Goal: Transaction & Acquisition: Purchase product/service

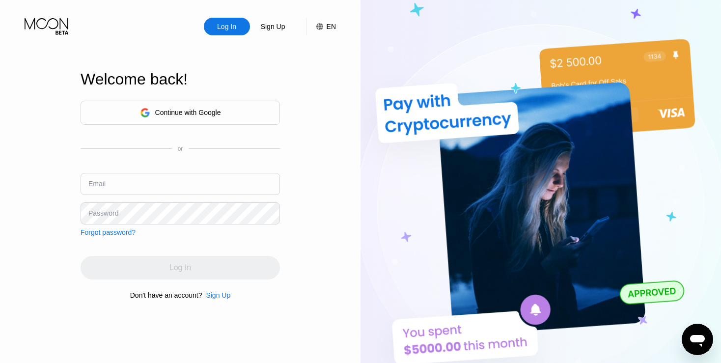
click at [194, 181] on input "text" at bounding box center [179, 184] width 199 height 22
type input "[EMAIL_ADDRESS][DOMAIN_NAME]"
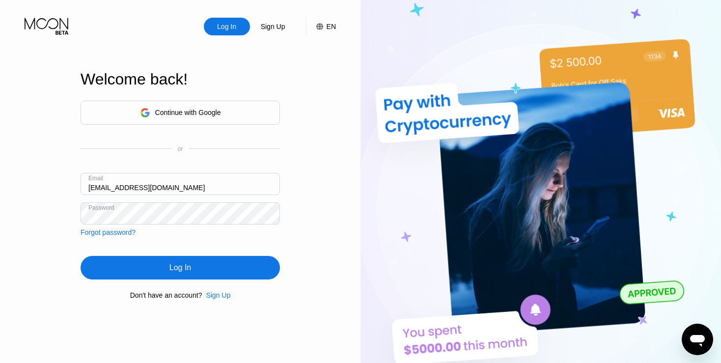
click at [186, 262] on div "Log In" at bounding box center [179, 268] width 199 height 24
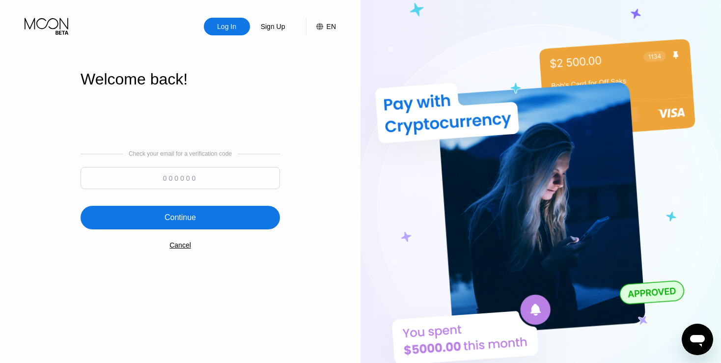
click at [223, 178] on input at bounding box center [179, 178] width 199 height 22
type input "614368"
click at [183, 213] on div "Continue" at bounding box center [179, 218] width 199 height 24
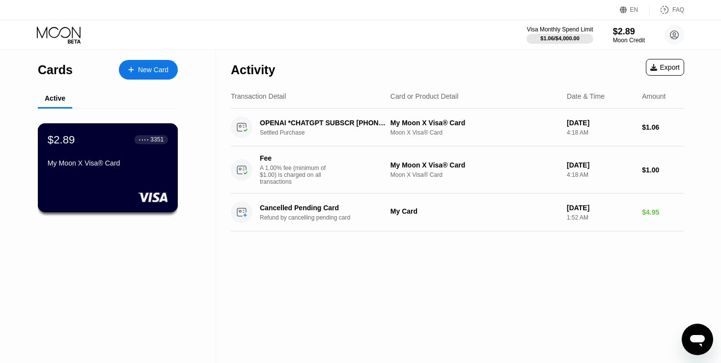
click at [121, 199] on div at bounding box center [108, 197] width 120 height 10
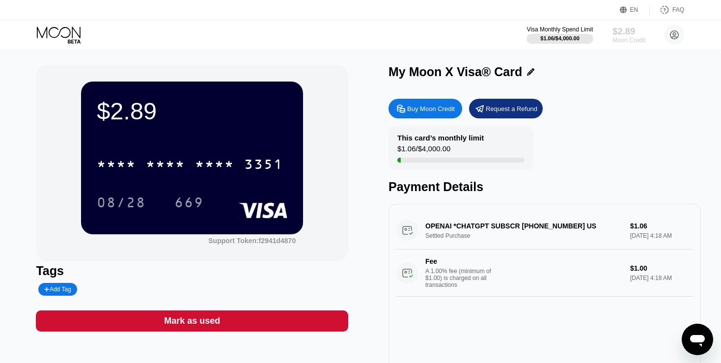
click at [634, 35] on div "$2.89" at bounding box center [628, 31] width 33 height 10
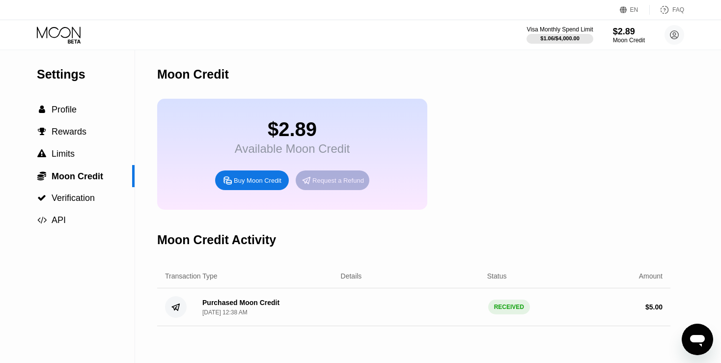
click at [335, 185] on div "Request a Refund" at bounding box center [338, 180] width 52 height 8
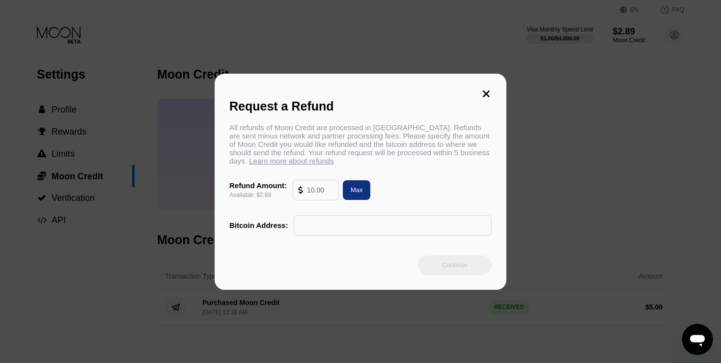
click at [415, 221] on input "text" at bounding box center [392, 225] width 187 height 20
click at [484, 93] on icon at bounding box center [486, 93] width 11 height 11
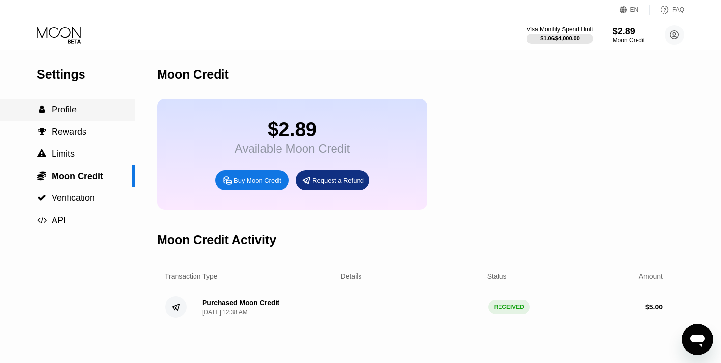
click at [60, 114] on span "Profile" at bounding box center [64, 110] width 25 height 10
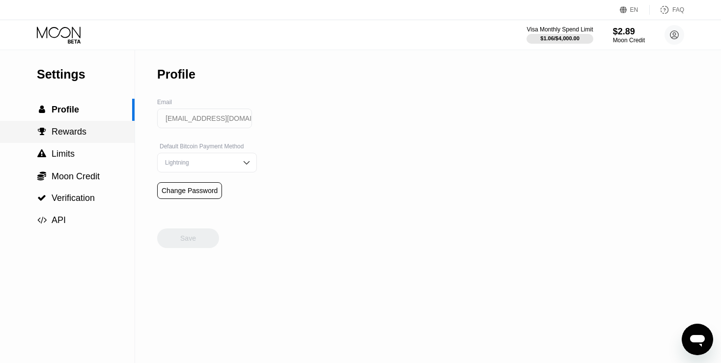
click at [73, 136] on span "Rewards" at bounding box center [69, 132] width 35 height 10
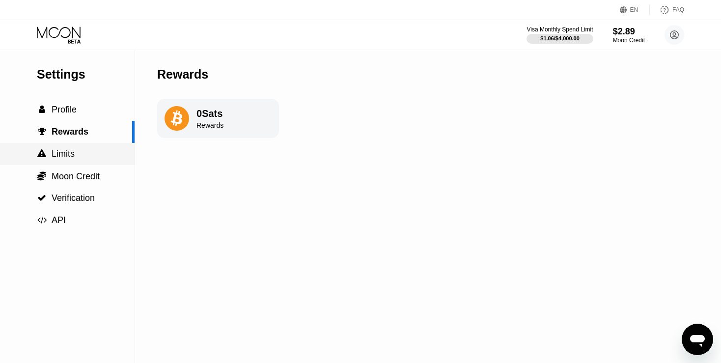
click at [71, 153] on span "Limits" at bounding box center [63, 154] width 23 height 10
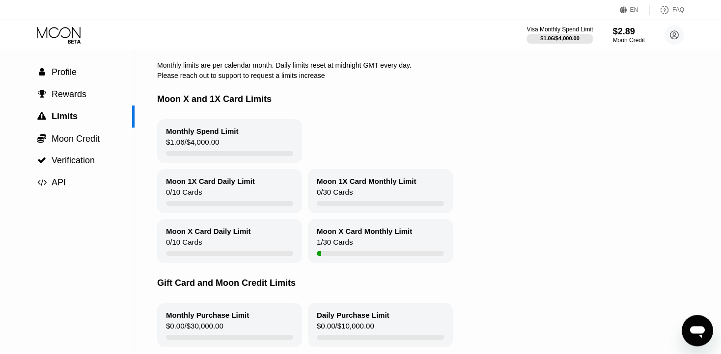
scroll to position [39, 0]
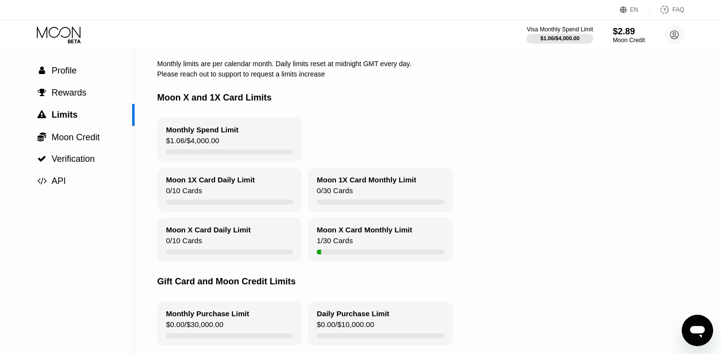
click at [337, 250] on div "1 / 30 Cards" at bounding box center [335, 243] width 36 height 13
click at [669, 39] on circle at bounding box center [674, 35] width 20 height 20
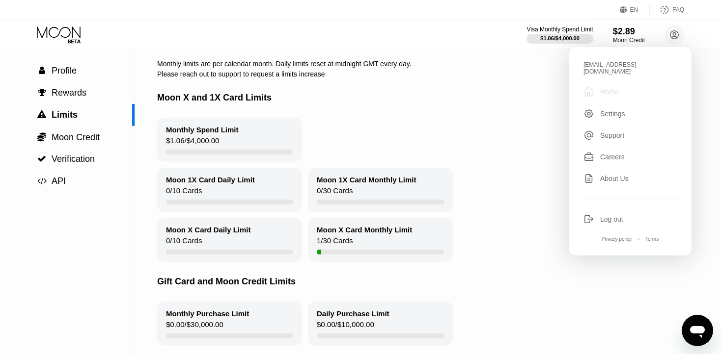
click at [615, 92] on div " Home" at bounding box center [629, 92] width 93 height 12
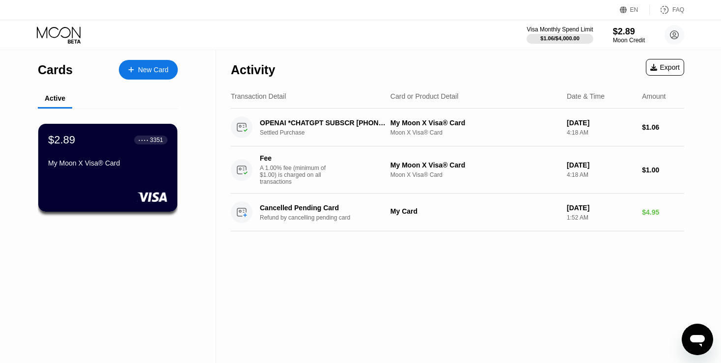
click at [148, 61] on div "New Card" at bounding box center [148, 70] width 59 height 20
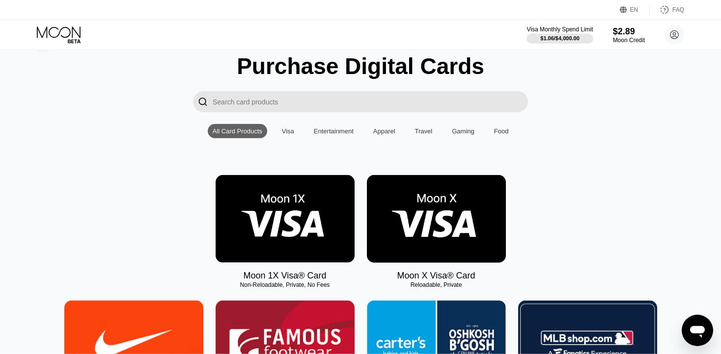
scroll to position [30, 0]
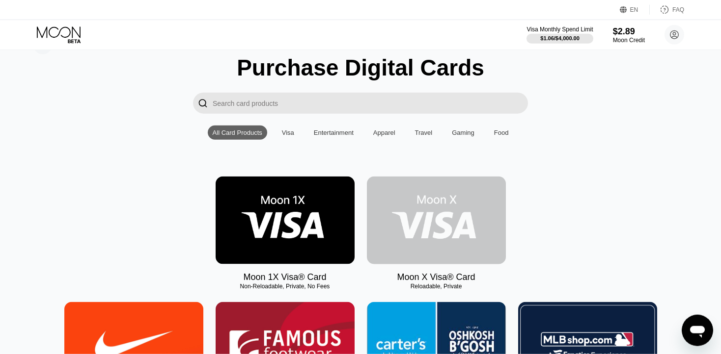
click at [432, 240] on img at bounding box center [436, 221] width 139 height 88
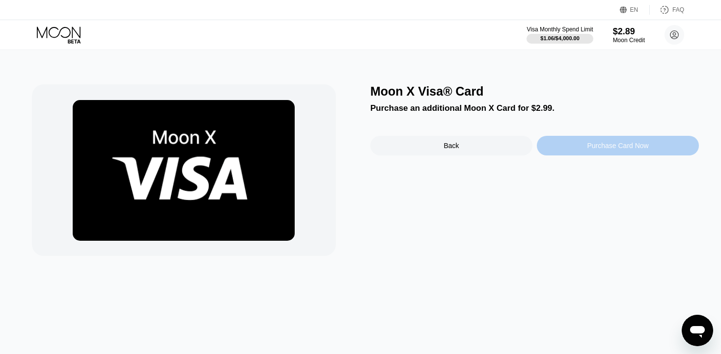
click at [581, 150] on div "Purchase Card Now" at bounding box center [617, 146] width 162 height 20
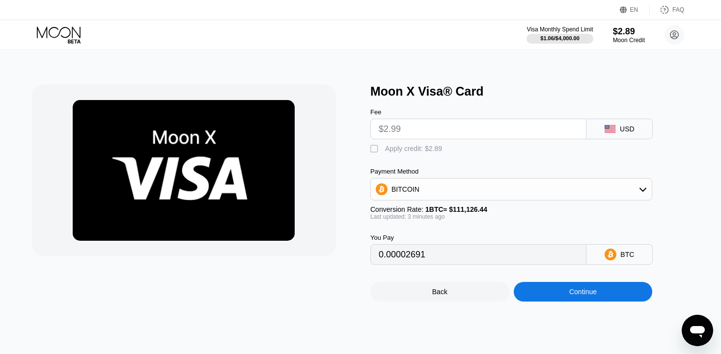
click at [373, 154] on div "" at bounding box center [375, 149] width 10 height 10
type input "0.0000009"
click at [506, 199] on div "BITCOIN" at bounding box center [511, 190] width 281 height 20
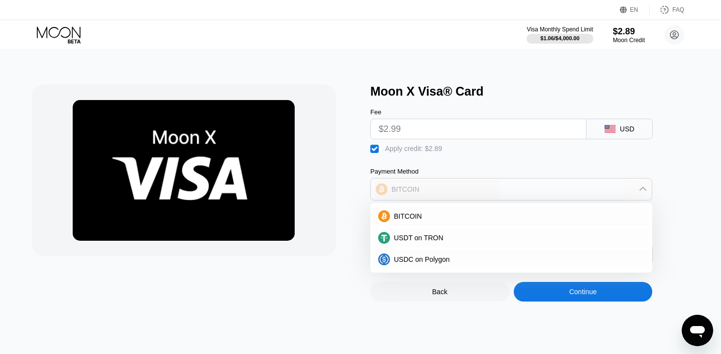
click at [506, 199] on div "BITCOIN" at bounding box center [511, 190] width 281 height 20
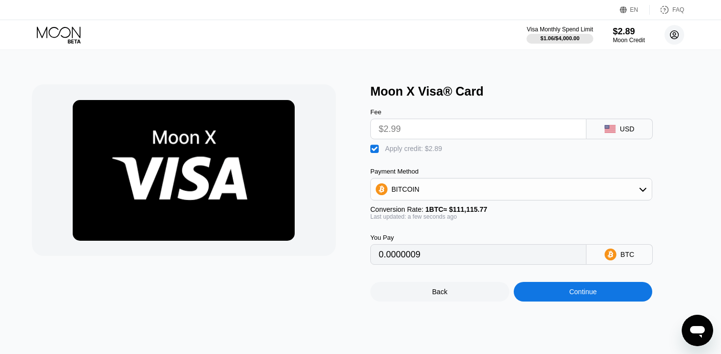
click at [677, 36] on circle at bounding box center [674, 35] width 20 height 20
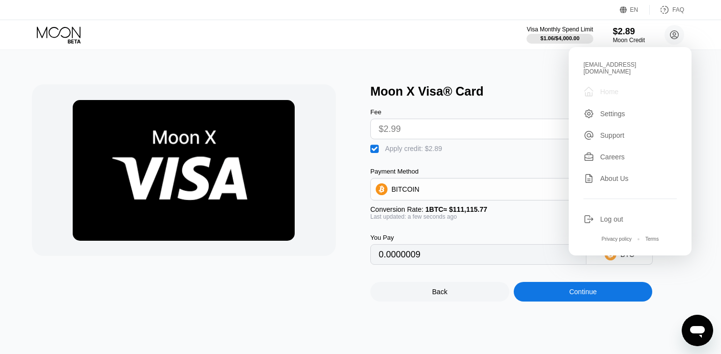
click at [640, 86] on div " Home" at bounding box center [629, 92] width 93 height 12
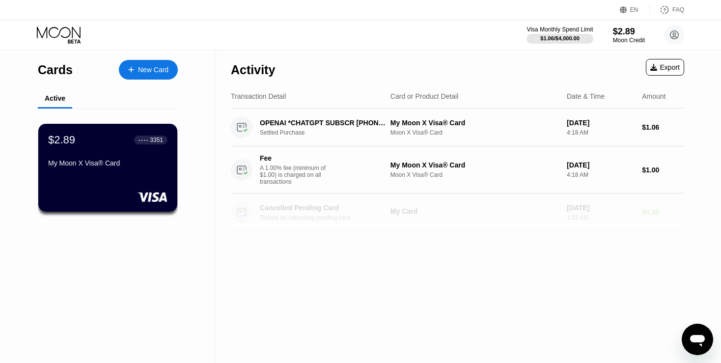
click at [473, 213] on div "My Card" at bounding box center [474, 211] width 168 height 8
click at [651, 215] on div "$4.95" at bounding box center [662, 212] width 42 height 8
click at [248, 221] on circle at bounding box center [242, 212] width 22 height 22
click at [161, 75] on div "New Card" at bounding box center [148, 70] width 59 height 20
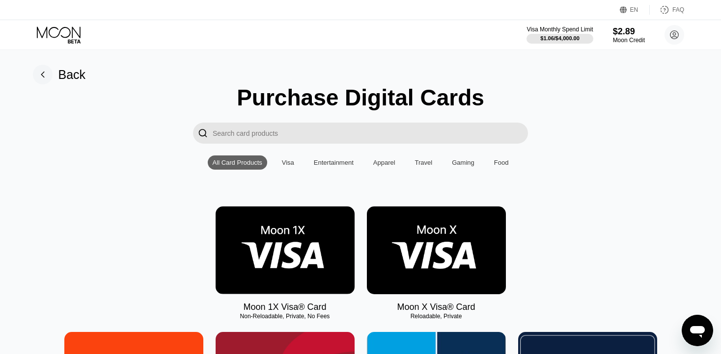
scroll to position [104, 0]
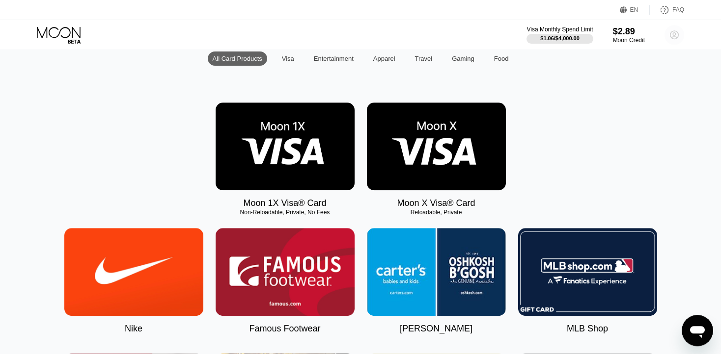
click at [668, 34] on circle at bounding box center [674, 35] width 20 height 20
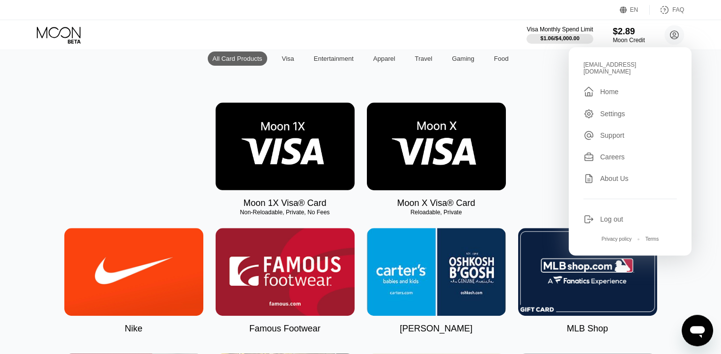
click at [657, 86] on div " Home" at bounding box center [629, 92] width 93 height 12
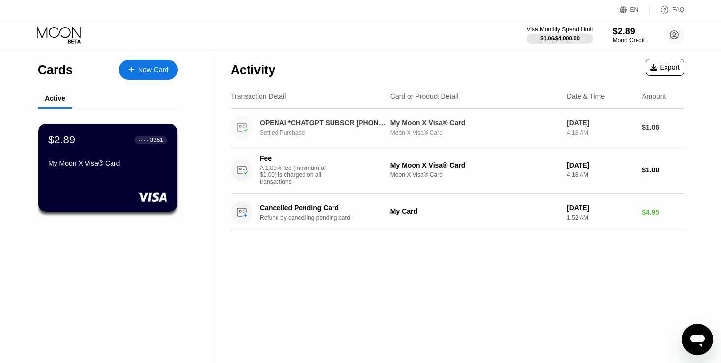
click at [101, 155] on div "$2.89 ● ● ● ● 3351 My Moon X Visa® Card" at bounding box center [107, 152] width 119 height 37
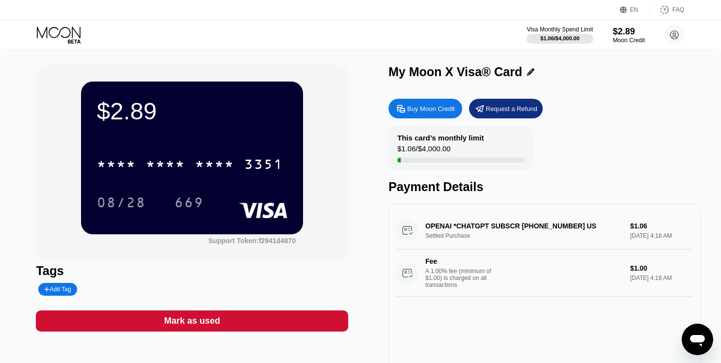
click at [427, 117] on div "Buy Moon Credit" at bounding box center [425, 109] width 74 height 20
type input "0"
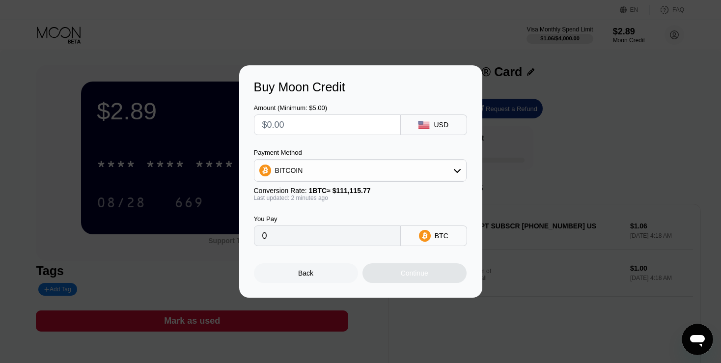
click at [533, 149] on div "Buy Moon Credit Amount (Minimum: $5.00) USD Payment Method BITCOIN Conversion R…" at bounding box center [360, 181] width 721 height 232
click at [388, 233] on input "0" at bounding box center [327, 236] width 130 height 20
click at [533, 180] on div "Buy Moon Credit Amount (Minimum: $5.00) USD Payment Method BITCOIN Conversion R…" at bounding box center [360, 181] width 721 height 232
drag, startPoint x: 596, startPoint y: 138, endPoint x: 562, endPoint y: 90, distance: 59.2
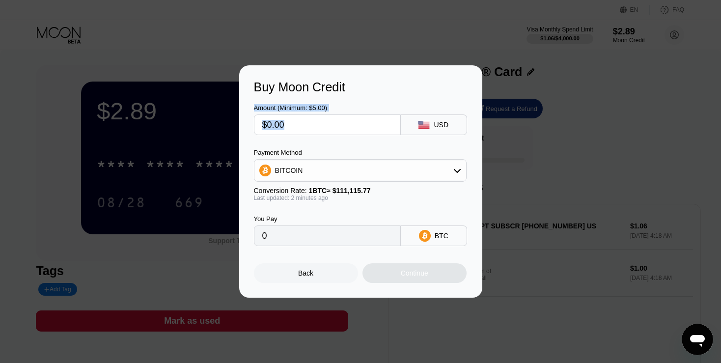
click at [562, 90] on div "Buy Moon Credit Amount (Minimum: $5.00) USD Payment Method BITCOIN Conversion R…" at bounding box center [360, 181] width 721 height 232
click at [306, 282] on div "Back" at bounding box center [306, 273] width 104 height 20
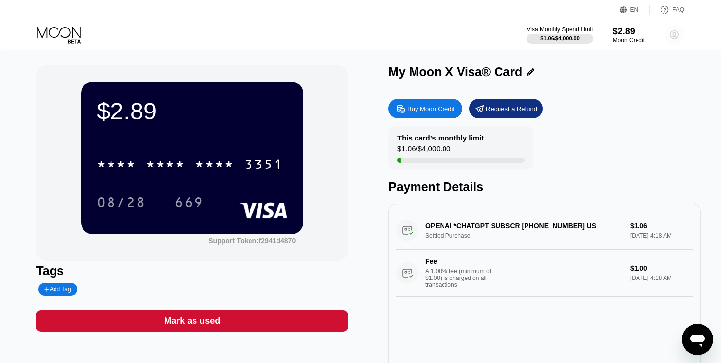
click at [669, 42] on circle at bounding box center [674, 35] width 20 height 20
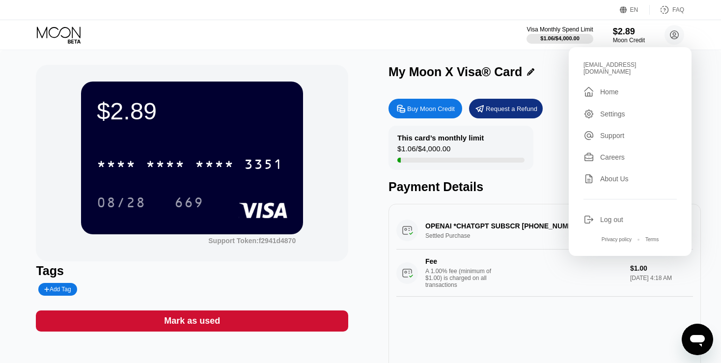
click at [635, 88] on div " Home" at bounding box center [629, 92] width 93 height 12
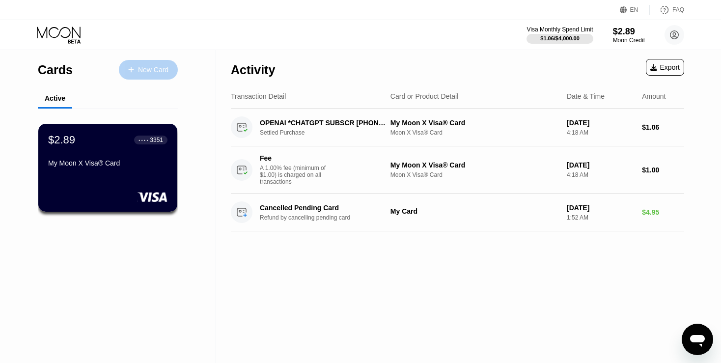
click at [150, 75] on div "New Card" at bounding box center [148, 70] width 59 height 20
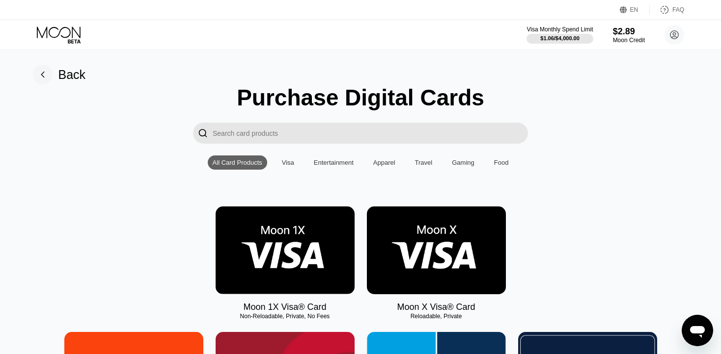
click at [297, 251] on img at bounding box center [284, 251] width 139 height 88
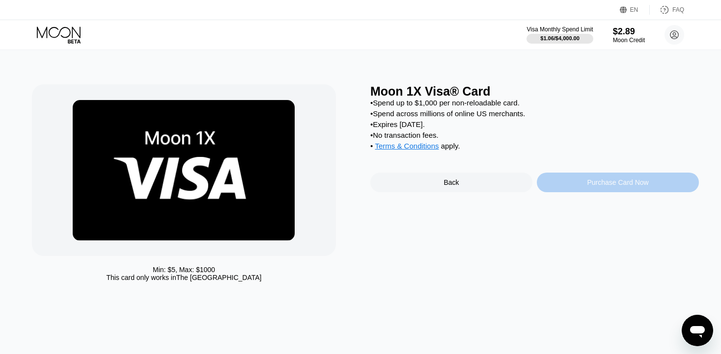
click at [586, 192] on div "Purchase Card Now" at bounding box center [617, 183] width 162 height 20
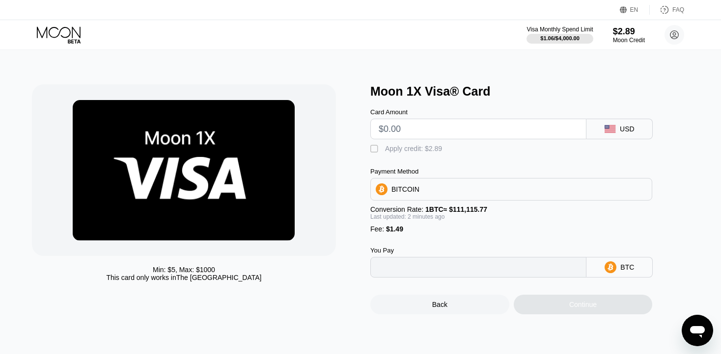
type input "0"
drag, startPoint x: 383, startPoint y: 236, endPoint x: 397, endPoint y: 235, distance: 13.8
click at [397, 233] on div "Fee : $1.49" at bounding box center [511, 229] width 282 height 8
click at [374, 154] on div "" at bounding box center [375, 149] width 10 height 10
click at [439, 137] on input "text" at bounding box center [477, 129] width 199 height 20
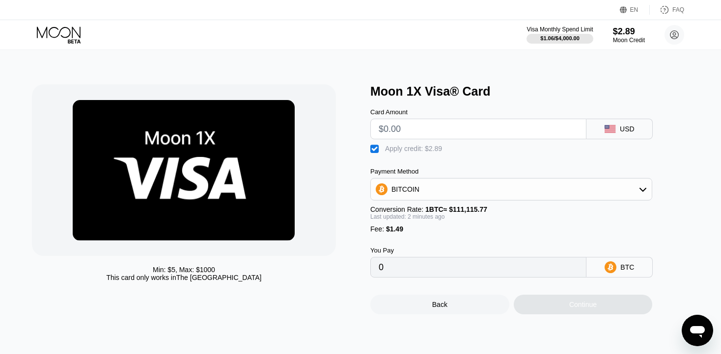
click at [417, 277] on input "0" at bounding box center [477, 268] width 199 height 20
click at [407, 137] on input "text" at bounding box center [477, 129] width 199 height 20
type input "$5"
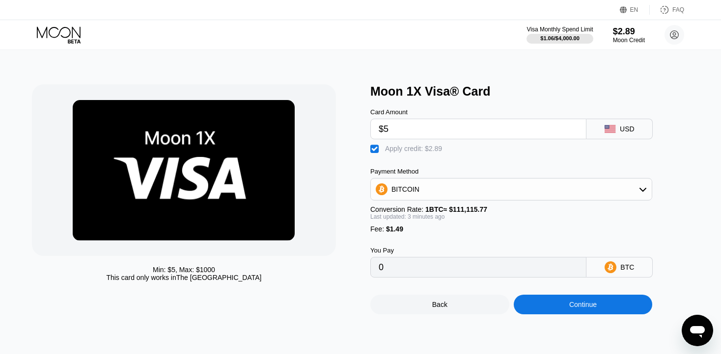
type input "0.0000324"
type input "$5"
click at [608, 273] on icon at bounding box center [610, 268] width 12 height 12
click at [595, 198] on div "BITCOIN" at bounding box center [511, 190] width 281 height 20
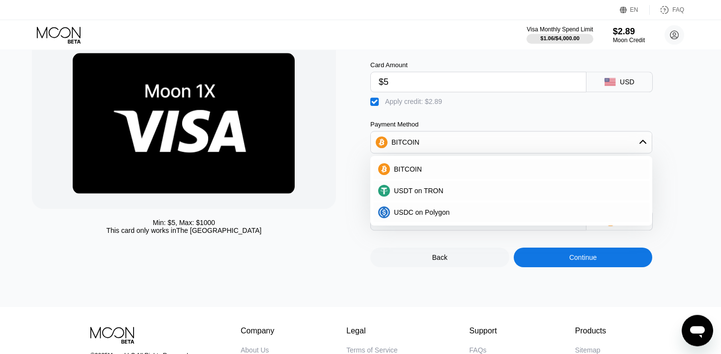
scroll to position [48, 0]
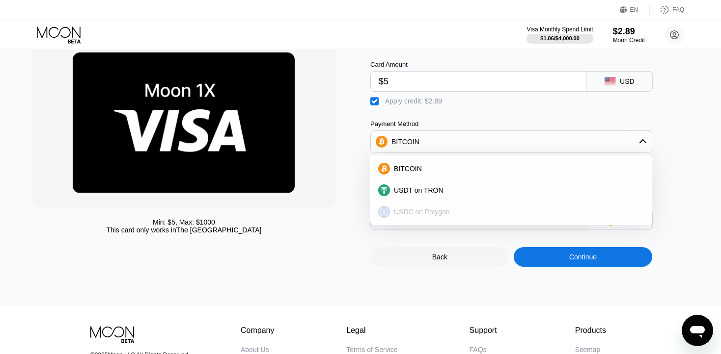
click at [504, 216] on div "USDC on Polygon" at bounding box center [517, 212] width 254 height 8
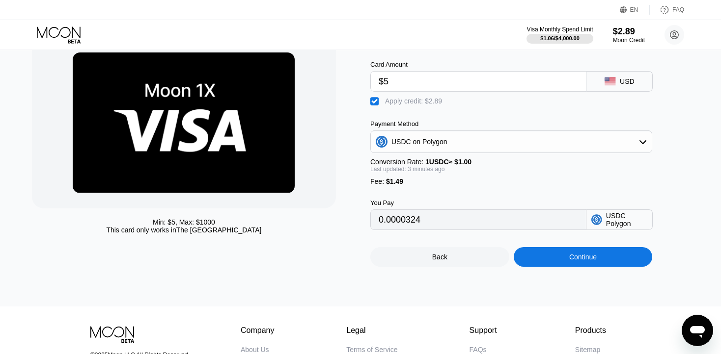
type input "3.6"
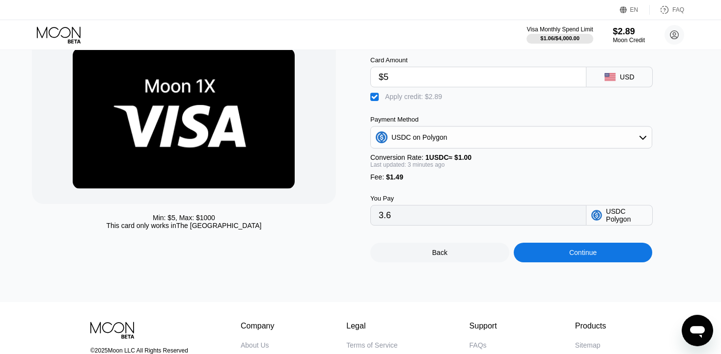
scroll to position [0, 0]
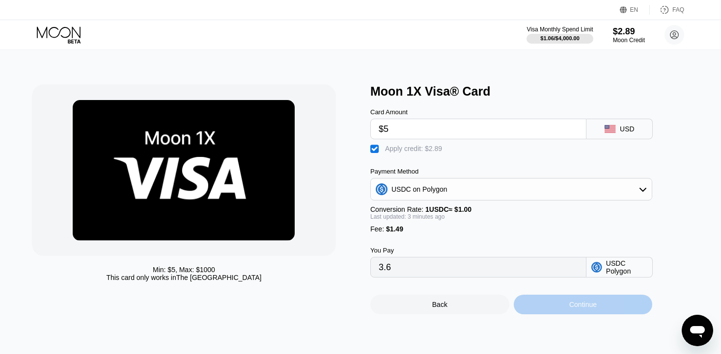
click at [567, 313] on div "Continue" at bounding box center [582, 305] width 139 height 20
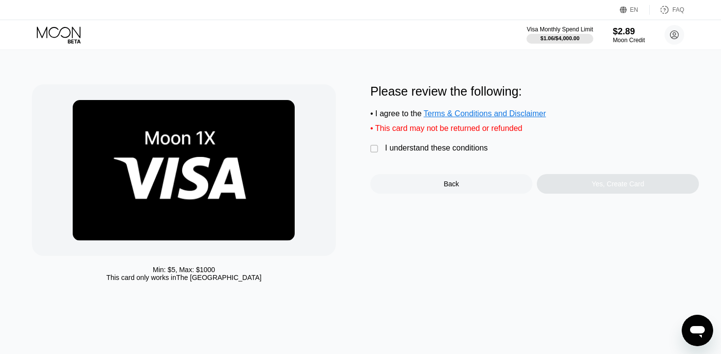
click at [374, 154] on div "" at bounding box center [375, 149] width 10 height 10
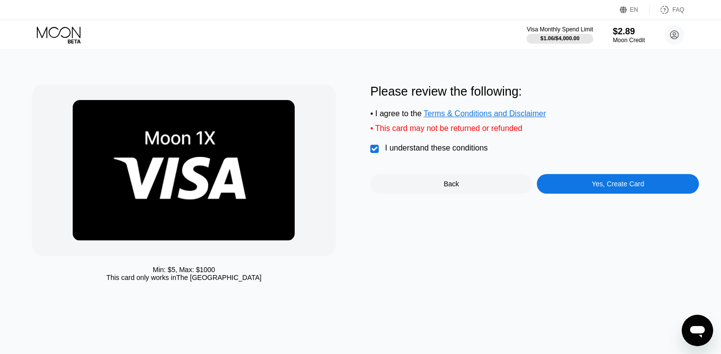
click at [574, 193] on div "Yes, Create Card" at bounding box center [617, 184] width 162 height 20
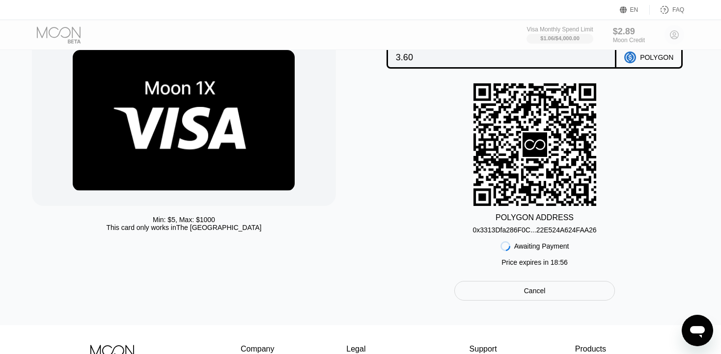
scroll to position [0, 0]
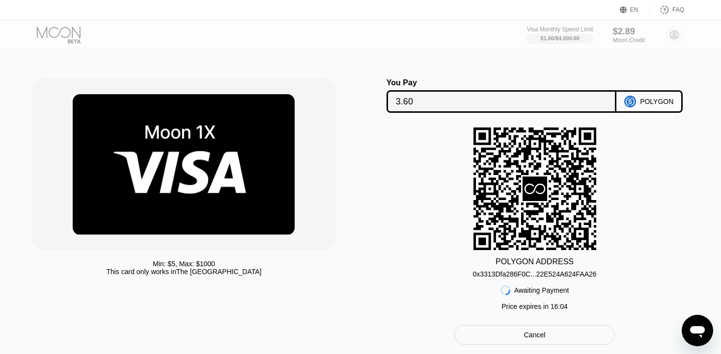
scroll to position [3, 0]
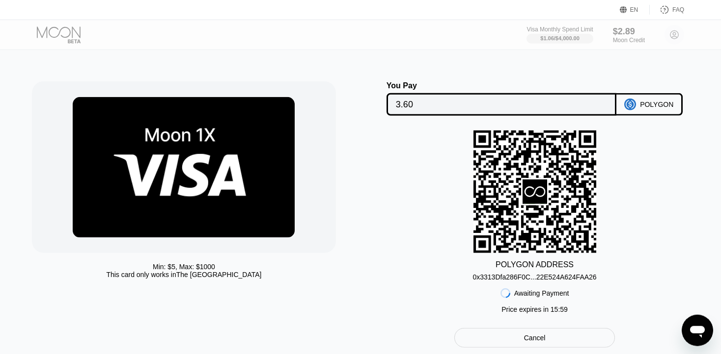
click at [695, 334] on icon "Open messaging window" at bounding box center [697, 330] width 18 height 18
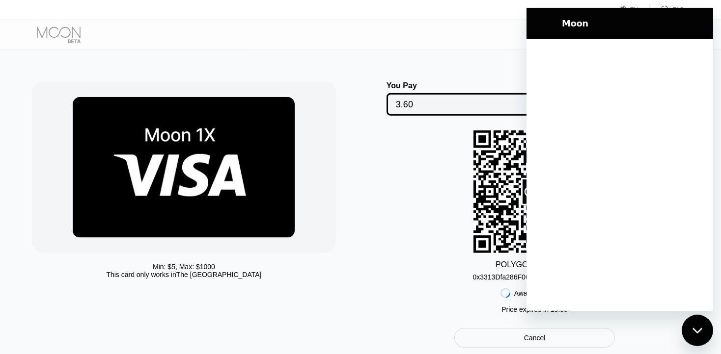
scroll to position [0, 0]
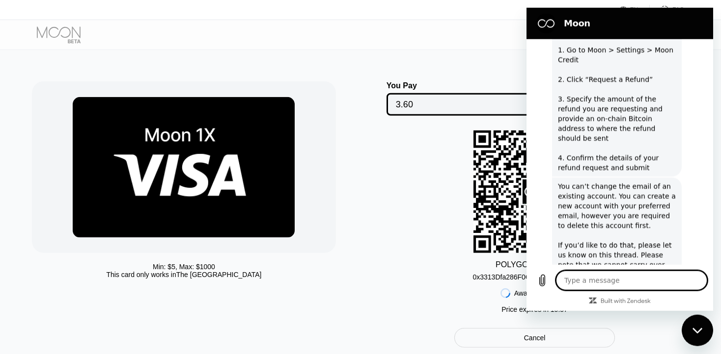
type textarea "x"
type textarea "h"
type textarea "x"
type textarea "hi"
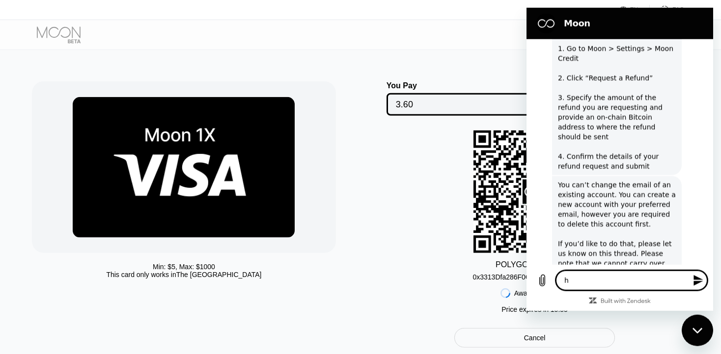
type textarea "x"
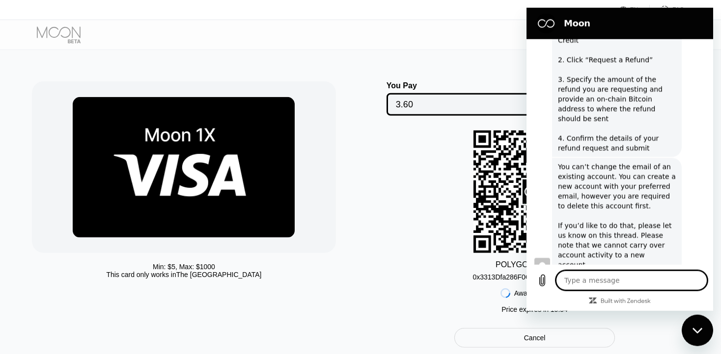
type textarea "x"
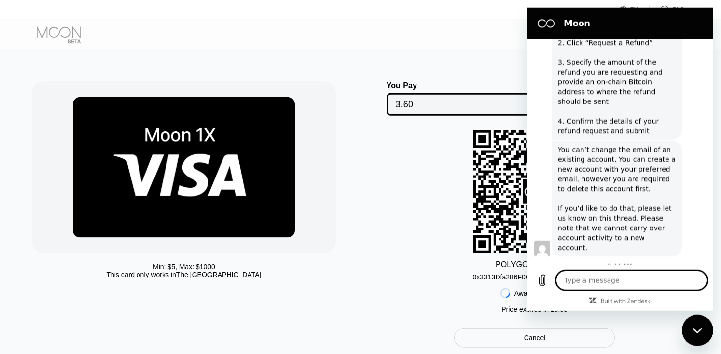
scroll to position [838, 0]
type textarea "c"
type textarea "x"
type textarea "can"
type textarea "x"
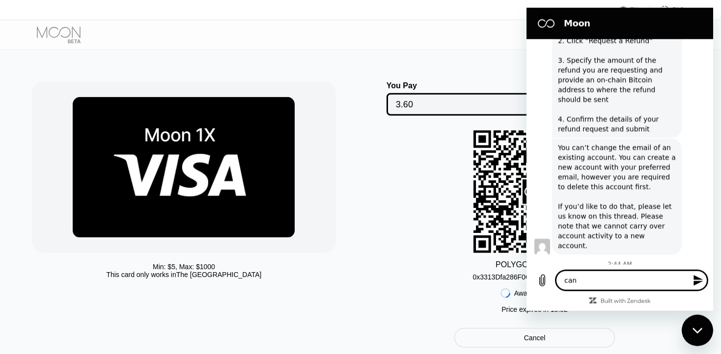
type textarea "can"
type textarea "x"
type textarea "can"
type textarea "x"
type textarea "ca"
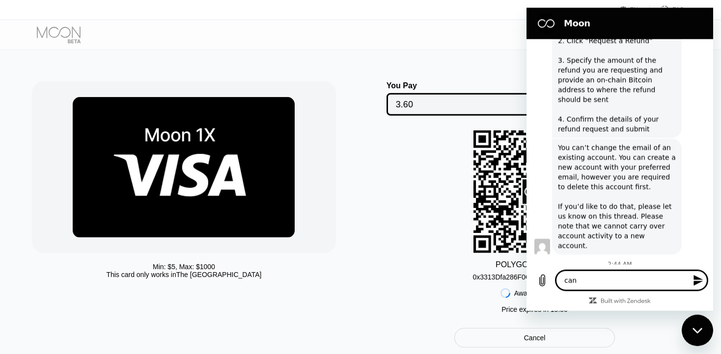
type textarea "x"
type textarea "c"
type textarea "x"
type textarea "w"
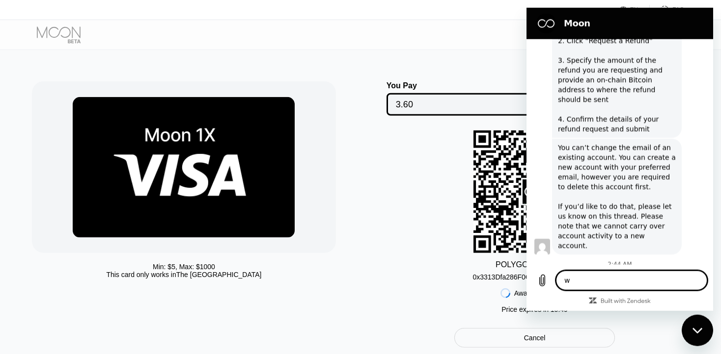
type textarea "x"
type textarea "wh"
type textarea "x"
type textarea "wha"
type textarea "x"
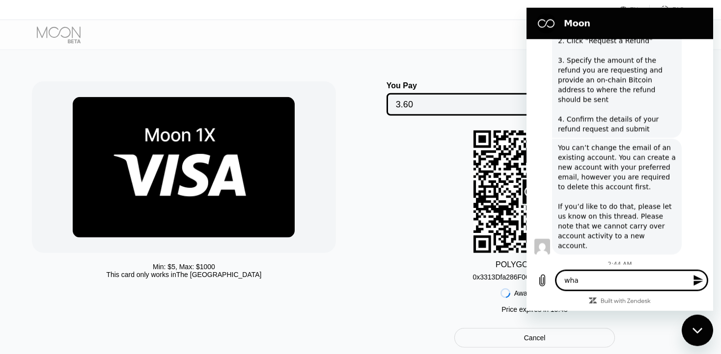
type textarea "what"
type textarea "x"
type textarea "what"
type textarea "x"
type textarea "what i"
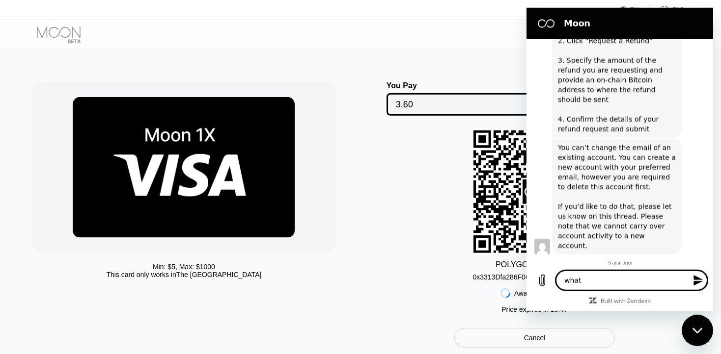
type textarea "x"
type textarea "what is"
type textarea "x"
type textarea "what is"
type textarea "x"
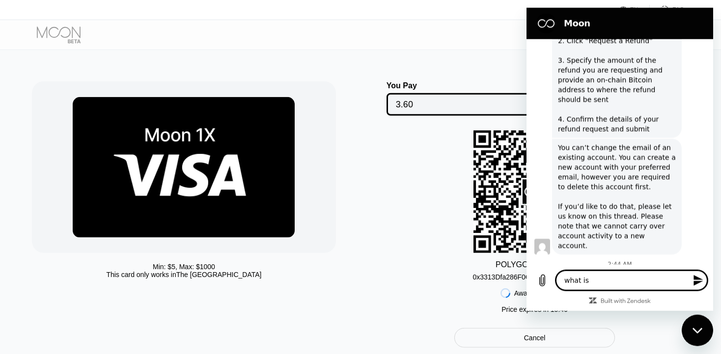
type textarea "what is 1"
type textarea "x"
type textarea "what is 1x"
type textarea "x"
type textarea "what is 1x"
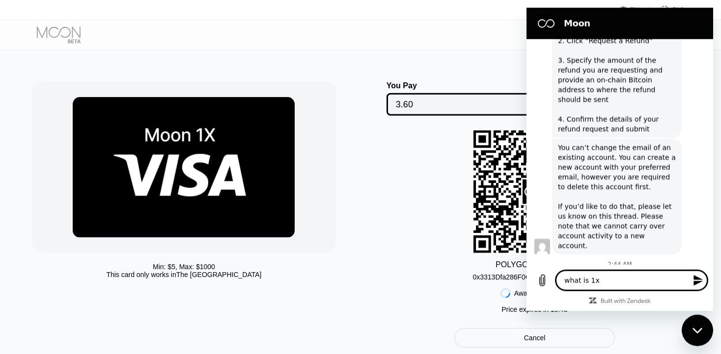
type textarea "x"
type textarea "what is 1x m"
type textarea "x"
type textarea "what is 1x mo"
type textarea "x"
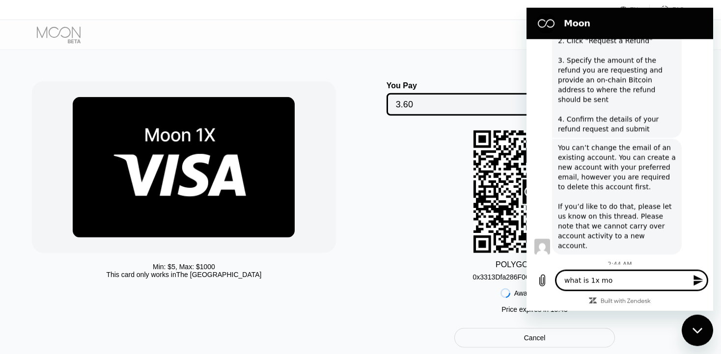
type textarea "what is 1x moo"
type textarea "x"
type textarea "what is 1x moon"
type textarea "x"
type textarea "what is 1x moon"
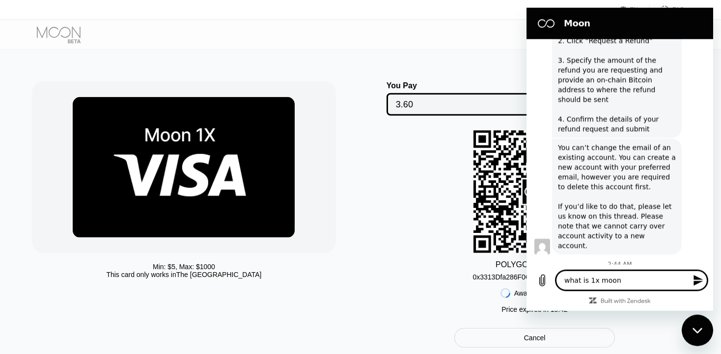
type textarea "x"
type textarea "what is 1x moon v"
type textarea "x"
type textarea "what is 1x moon vi"
type textarea "x"
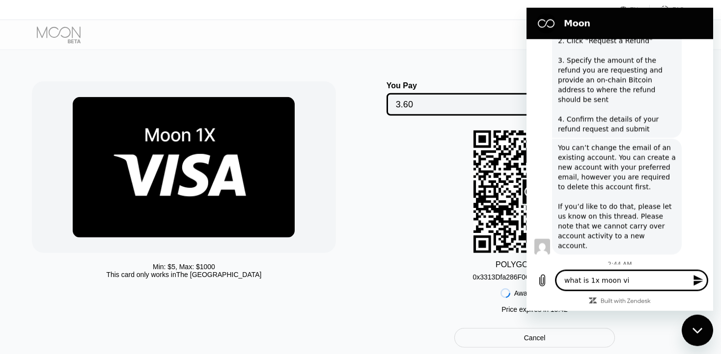
type textarea "what is 1x moon vis"
type textarea "x"
type textarea "what is 1x moon visa"
type textarea "x"
type textarea "what is 1x moon visa"
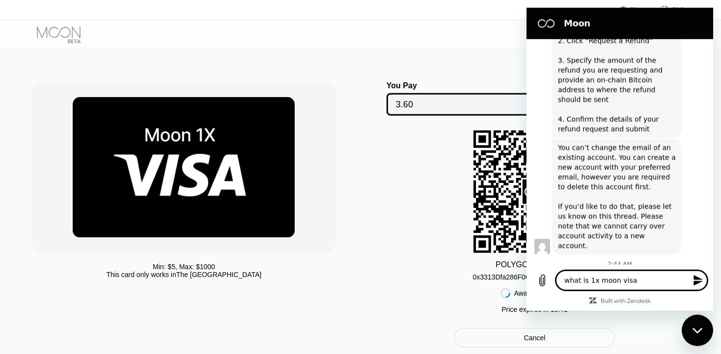
type textarea "x"
type textarea "what is 1x moon visa car"
type textarea "x"
type textarea "what is 1x moon visa card"
type textarea "x"
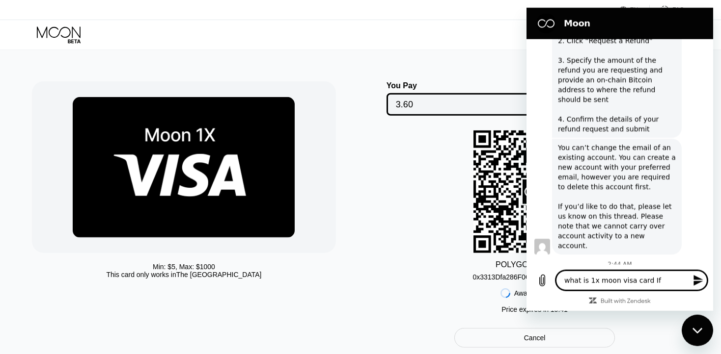
type textarea "what is 1x moon visa card If"
type textarea "x"
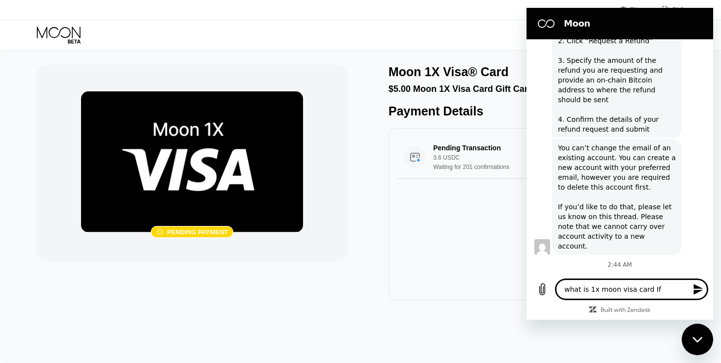
type textarea "what is 1x moon visa card If i"
type textarea "x"
type textarea "what is 1x moon visa card If i"
type textarea "x"
type textarea "what is 1x moon visa card If i u"
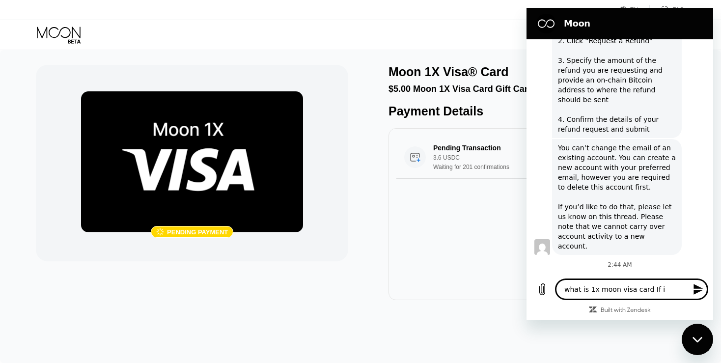
type textarea "x"
type textarea "what is 1x moon visa card If i us"
type textarea "x"
type textarea "what is 1x moon visa card If i use"
type textarea "x"
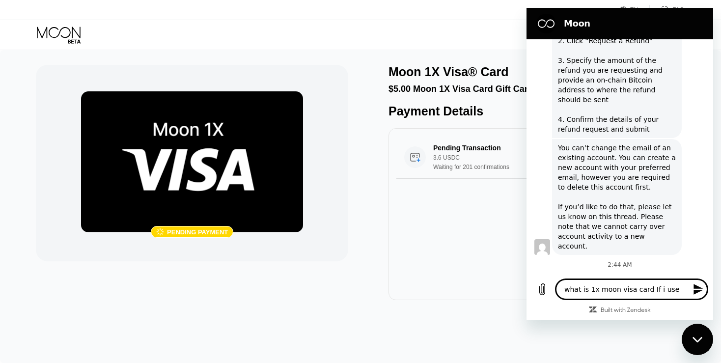
type textarea "what is 1x moon visa card If i use"
type textarea "x"
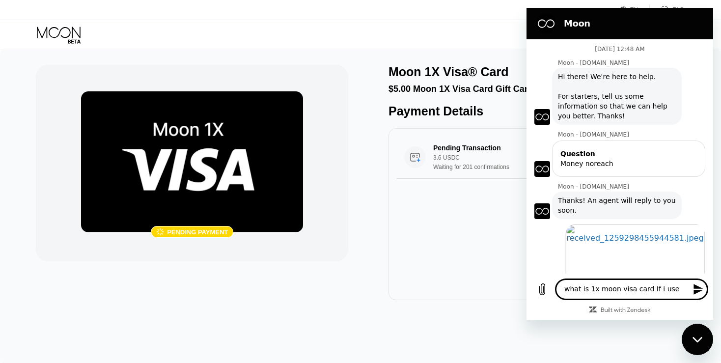
scroll to position [838, 0]
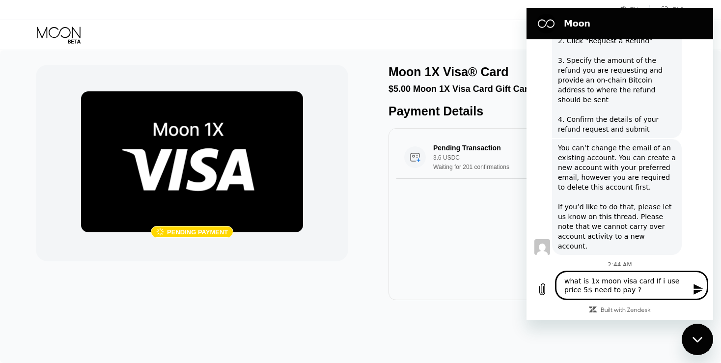
type textarea "what is 1x moon visa card If i use price 5$ need to pay ?"
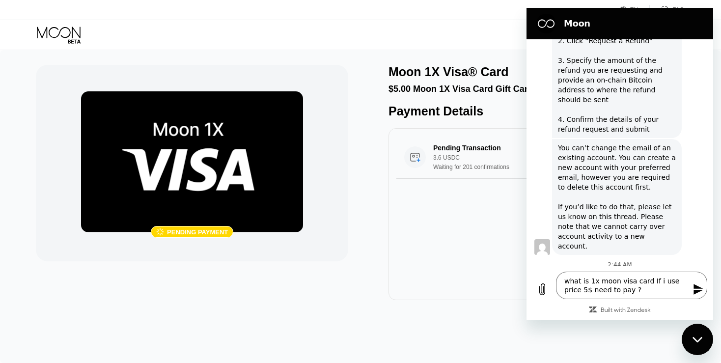
click at [695, 290] on icon "Send message" at bounding box center [698, 289] width 12 height 12
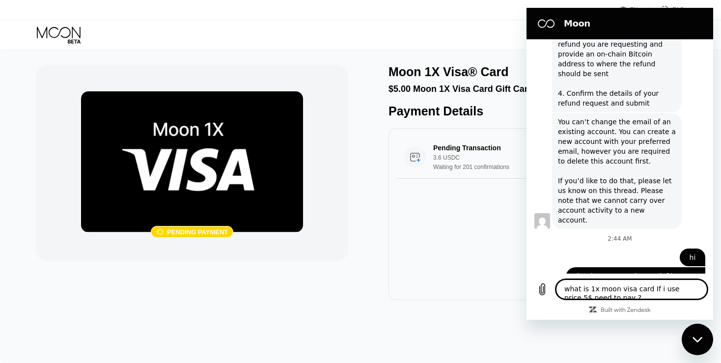
scroll to position [866, 0]
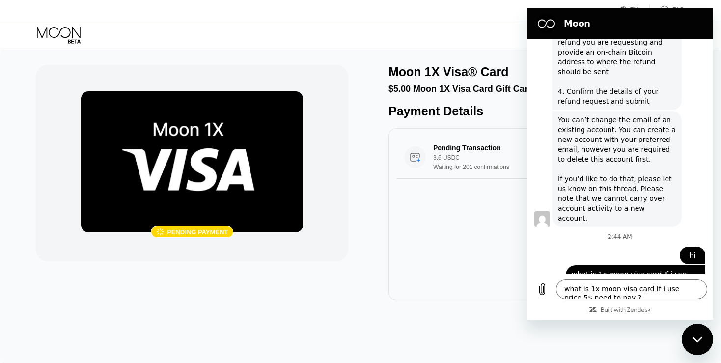
click at [696, 335] on div "Close messaging window" at bounding box center [696, 338] width 29 height 29
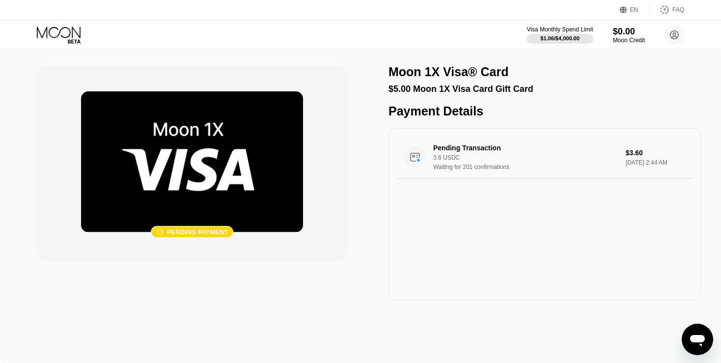
scroll to position [856, 0]
click at [697, 343] on icon "Open messaging window" at bounding box center [697, 339] width 18 height 18
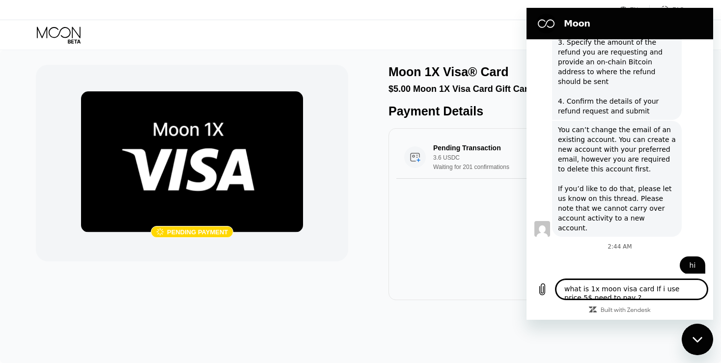
scroll to position [866, 0]
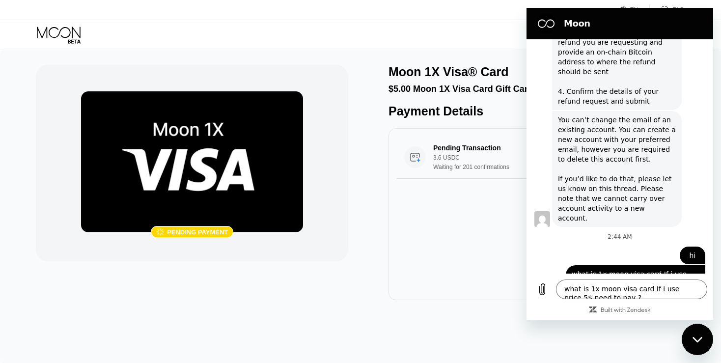
click at [700, 340] on icon "Close messaging window" at bounding box center [697, 339] width 10 height 6
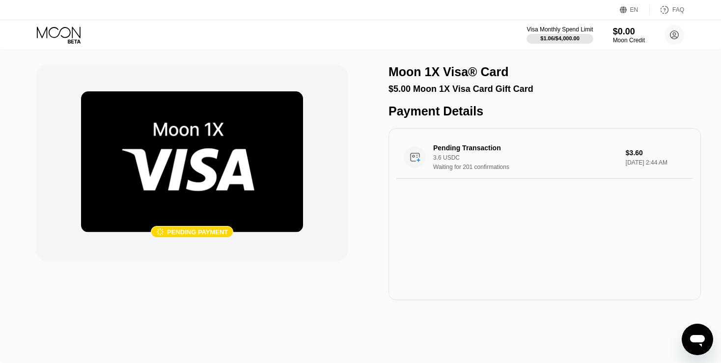
scroll to position [856, 0]
click at [624, 43] on div "Moon Credit" at bounding box center [628, 40] width 33 height 7
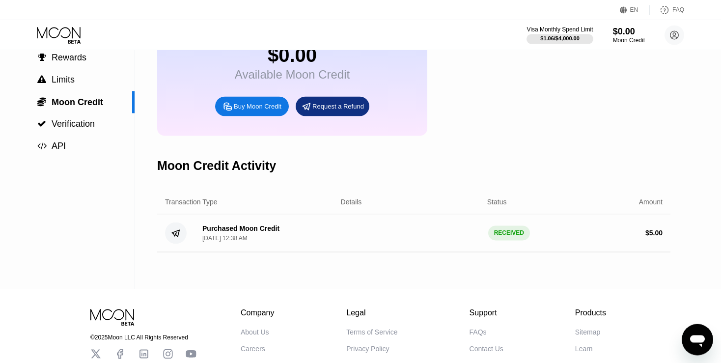
scroll to position [79, 0]
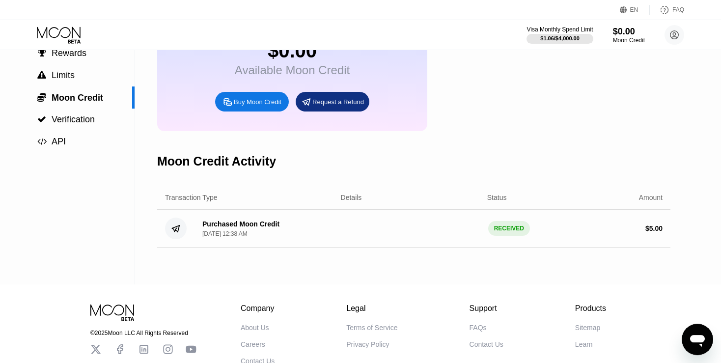
click at [345, 237] on div "Purchased Moon Credit Sep 17, 2025, 12:38 AM RECEIVED $ 5.00" at bounding box center [413, 229] width 513 height 38
click at [488, 236] on div "RECEIVED" at bounding box center [509, 228] width 42 height 15
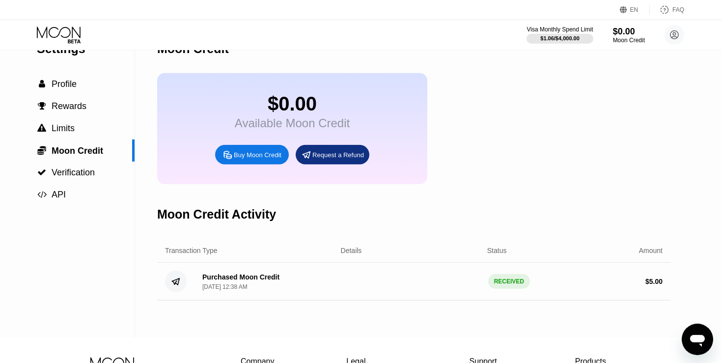
scroll to position [0, 0]
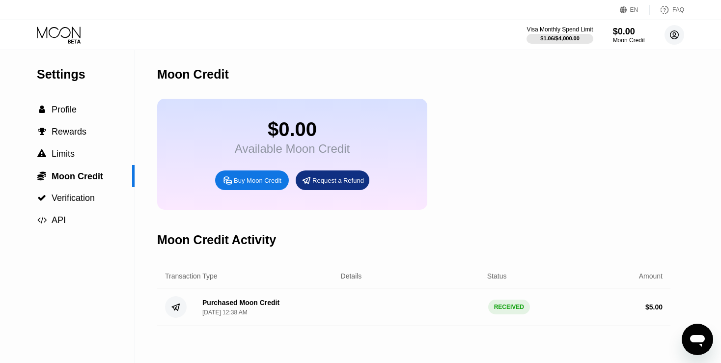
click at [667, 32] on circle at bounding box center [674, 35] width 20 height 20
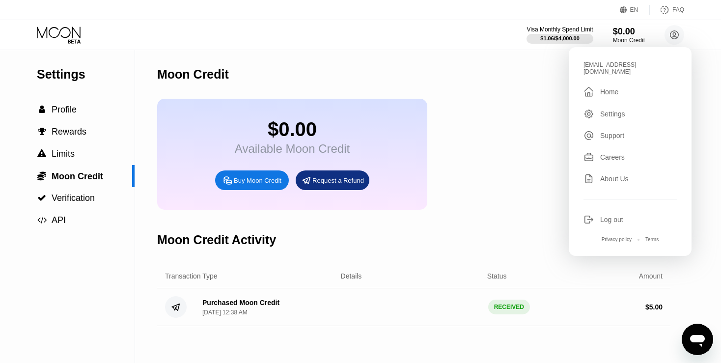
click at [644, 86] on div " Home" at bounding box center [629, 92] width 93 height 12
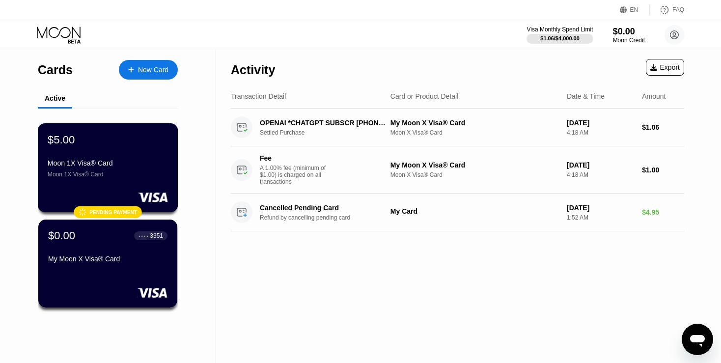
click at [134, 196] on div at bounding box center [108, 197] width 120 height 10
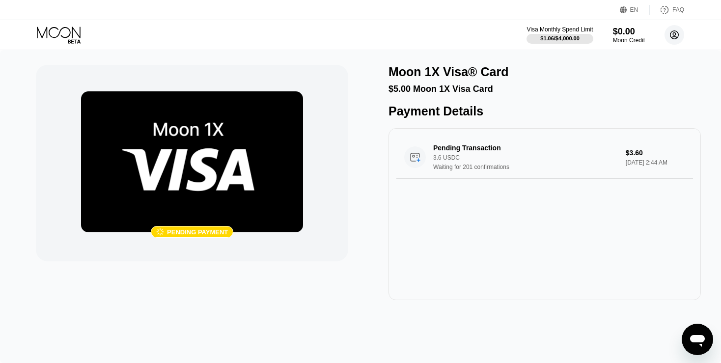
click at [680, 38] on circle at bounding box center [674, 35] width 20 height 20
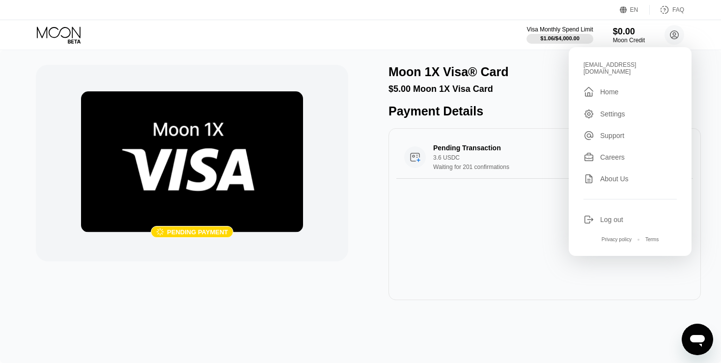
click at [650, 86] on div " Home" at bounding box center [629, 92] width 93 height 12
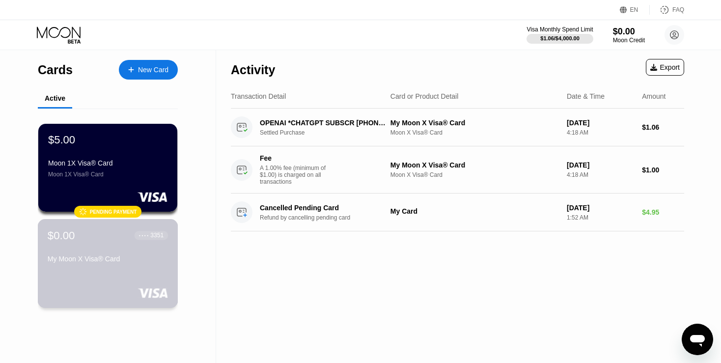
click at [162, 279] on div "$0.00 ● ● ● ● 3351 My Moon X Visa® Card" at bounding box center [108, 263] width 140 height 89
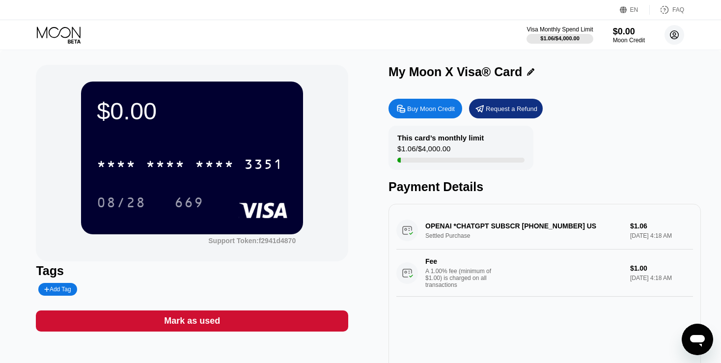
click at [677, 31] on circle at bounding box center [674, 35] width 20 height 20
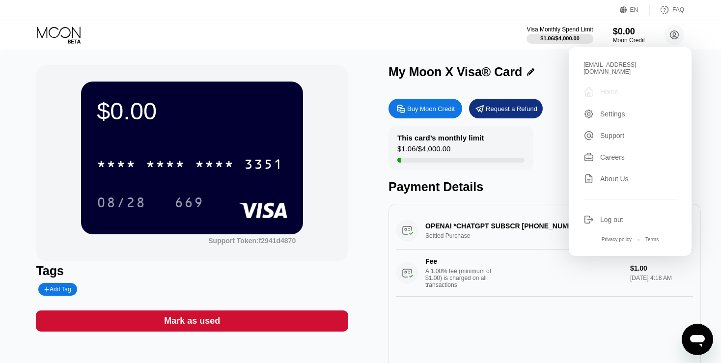
click at [653, 88] on div " Home" at bounding box center [629, 92] width 93 height 12
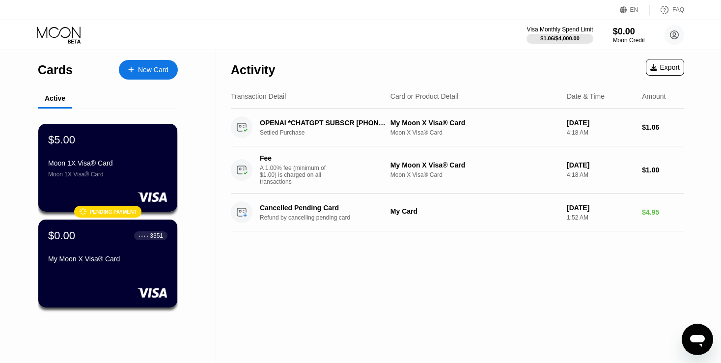
click at [694, 334] on icon "Open messaging window" at bounding box center [697, 339] width 18 height 18
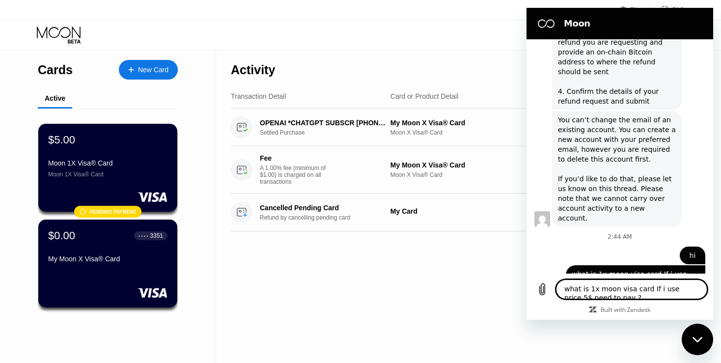
click at [643, 289] on textarea "what is 1x moon visa card If i use price 5$ need to pay ?" at bounding box center [631, 289] width 151 height 20
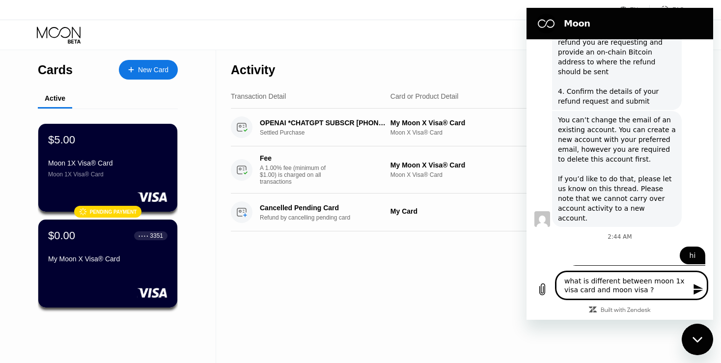
type textarea "what is different between moon 1x visa card and moon visa ?"
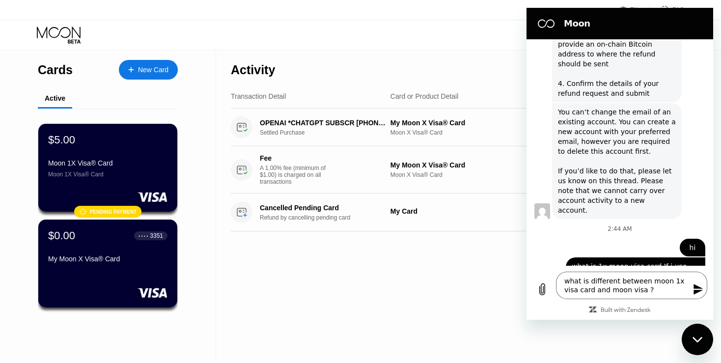
click at [698, 292] on icon "Send message" at bounding box center [697, 289] width 9 height 11
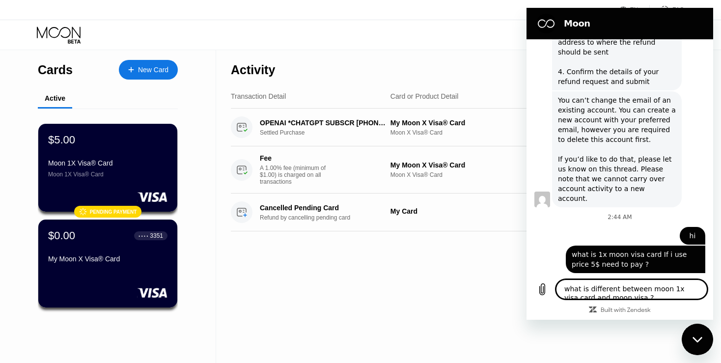
scroll to position [895, 0]
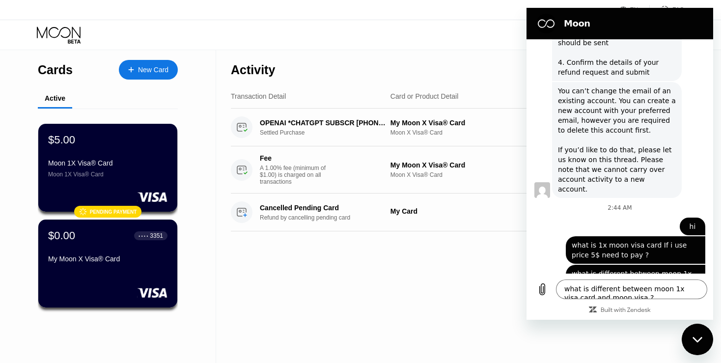
click at [525, 333] on div "Activity Export Transaction Detail Card or Product Detail Date & Time Amount OP…" at bounding box center [457, 206] width 482 height 313
click at [453, 305] on div "Activity Export Transaction Detail Card or Product Detail Date & Time Amount OP…" at bounding box center [457, 206] width 482 height 313
click at [693, 338] on icon "Close messaging window" at bounding box center [697, 339] width 10 height 6
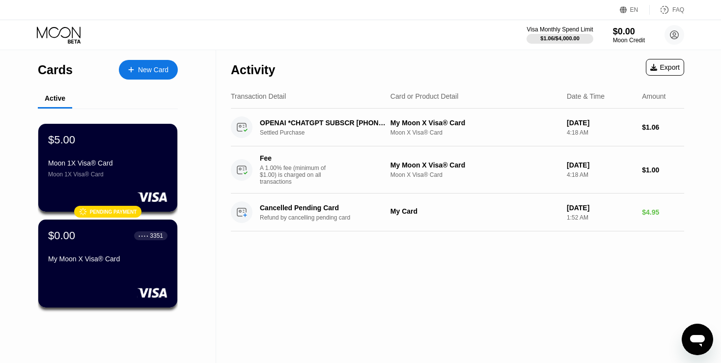
scroll to position [885, 0]
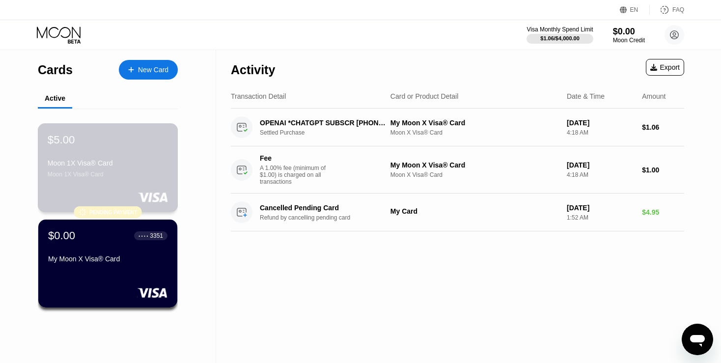
click at [145, 190] on div "$5.00 Moon 1X Visa® Card Moon 1X Visa® Card  Pending payment" at bounding box center [108, 167] width 140 height 89
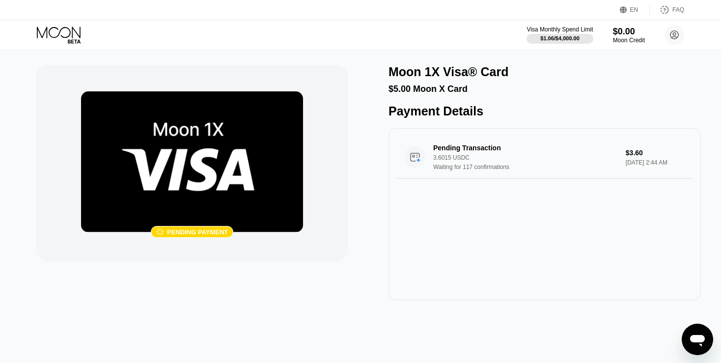
drag, startPoint x: 675, startPoint y: 2, endPoint x: 672, endPoint y: 10, distance: 8.6
click at [672, 10] on div "EN Language English Save FAQ" at bounding box center [360, 10] width 721 height 20
click at [672, 10] on div "FAQ" at bounding box center [666, 10] width 34 height 10
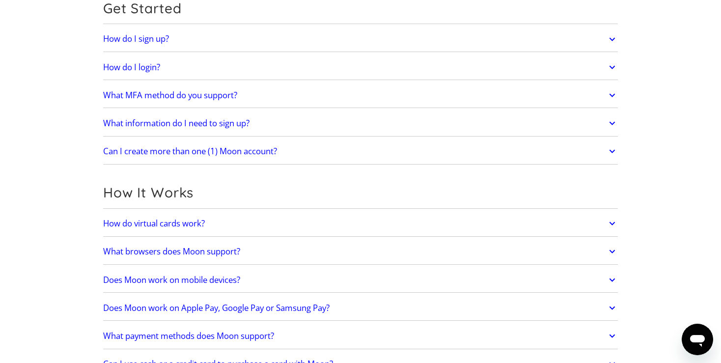
scroll to position [160, 0]
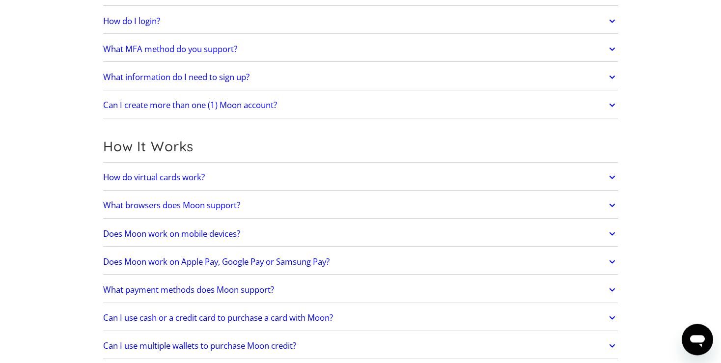
click at [316, 179] on link "How do virtual cards work?" at bounding box center [360, 177] width 514 height 21
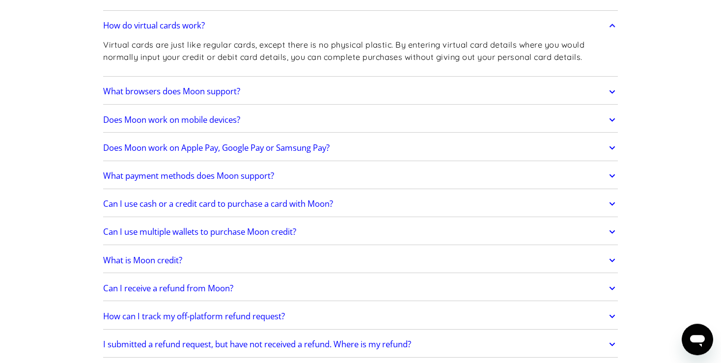
scroll to position [344, 0]
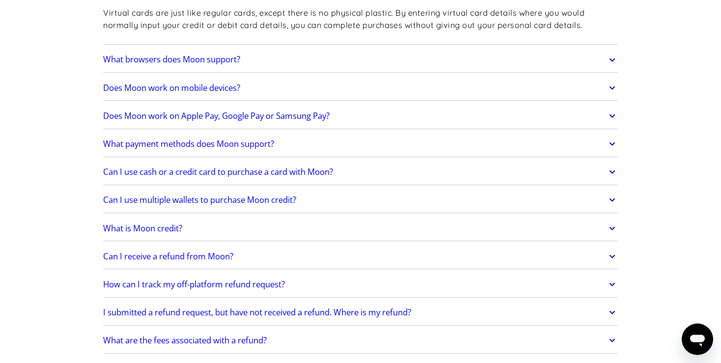
click at [437, 121] on link "Does Moon work on Apple Pay, Google Pay or Samsung Pay?" at bounding box center [360, 116] width 514 height 21
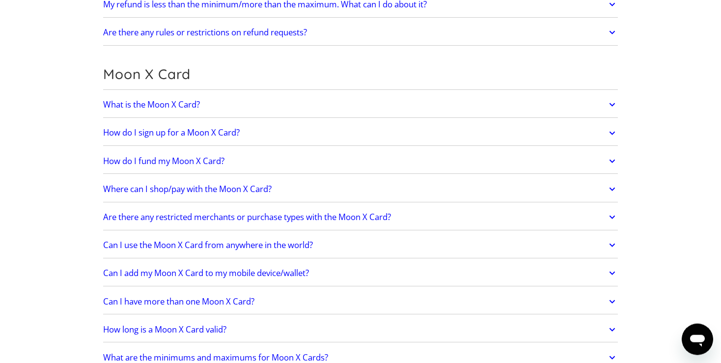
scroll to position [734, 0]
click at [430, 108] on link "What is the Moon X Card?" at bounding box center [360, 103] width 514 height 21
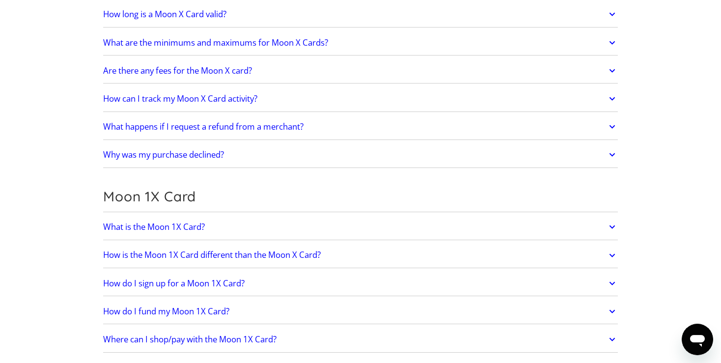
scroll to position [1088, 0]
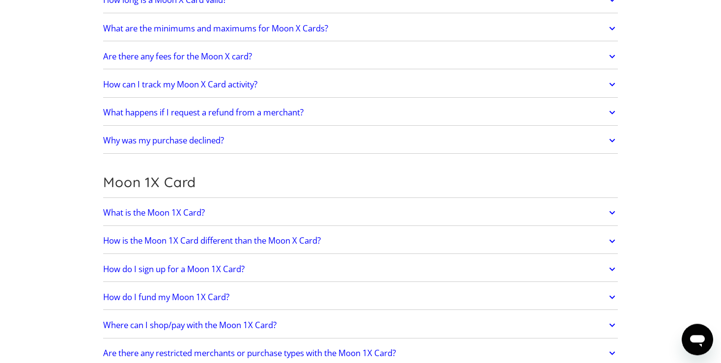
click at [405, 116] on link "What happens if I request a refund from a merchant?" at bounding box center [360, 112] width 514 height 21
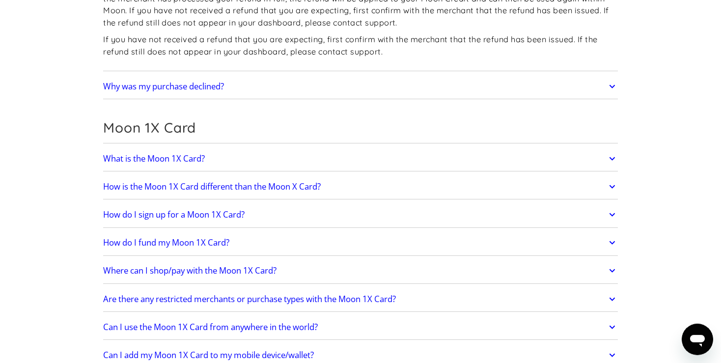
scroll to position [1261, 0]
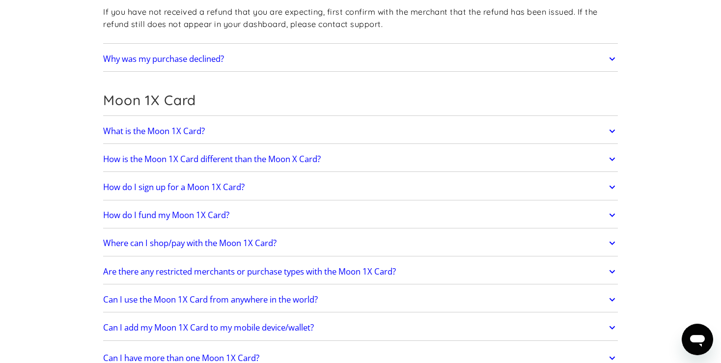
click at [443, 134] on link "What is the Moon 1X Card?" at bounding box center [360, 131] width 514 height 21
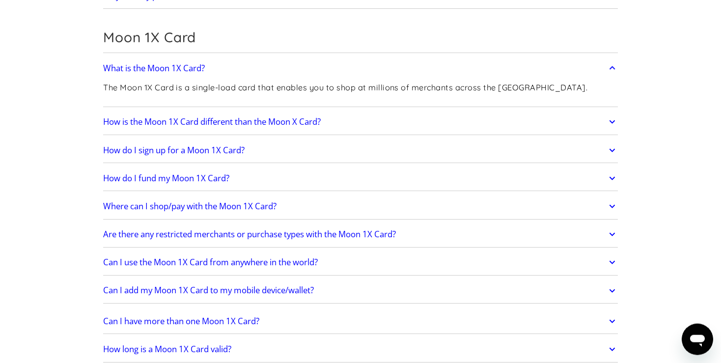
scroll to position [1323, 0]
click at [439, 123] on link "How is the Moon 1X Card different than the Moon X Card?" at bounding box center [360, 122] width 514 height 21
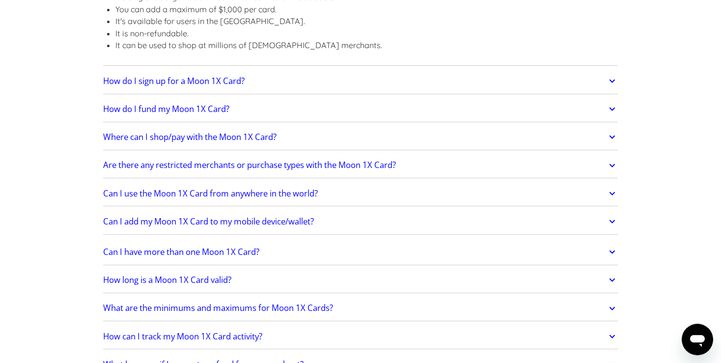
scroll to position [1486, 0]
click at [423, 130] on link "Where can I shop/pay with the Moon 1X Card?" at bounding box center [360, 136] width 514 height 21
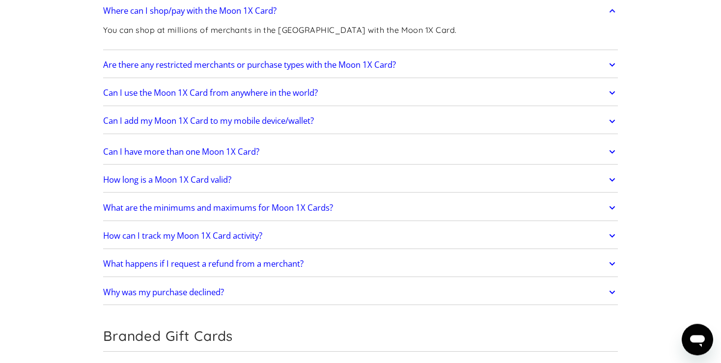
scroll to position [1565, 0]
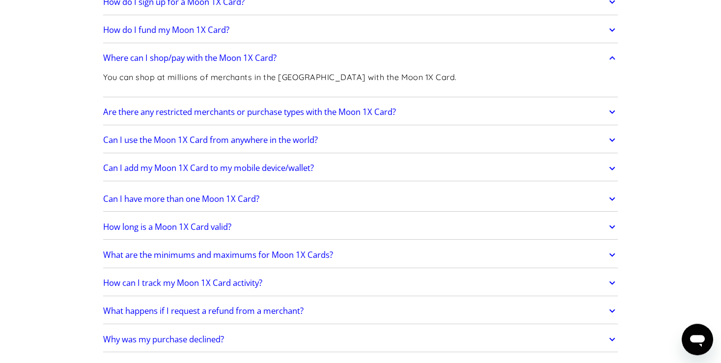
click at [440, 119] on div "Are there any restricted merchants or purchase types with the Moon 1X Card? Pur…" at bounding box center [360, 113] width 514 height 26
click at [443, 114] on link "Are there any restricted merchants or purchase types with the Moon 1X Card?" at bounding box center [360, 112] width 514 height 21
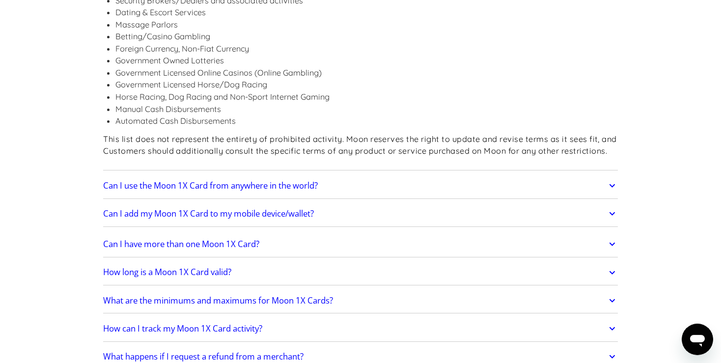
scroll to position [1791, 0]
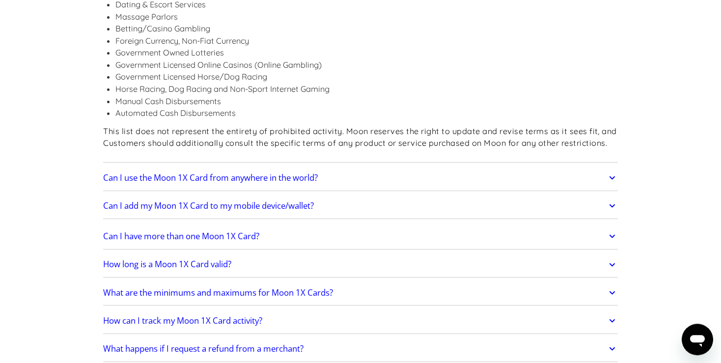
click at [445, 167] on link "Can I use the Moon 1X Card from anywhere in the world?" at bounding box center [360, 177] width 514 height 21
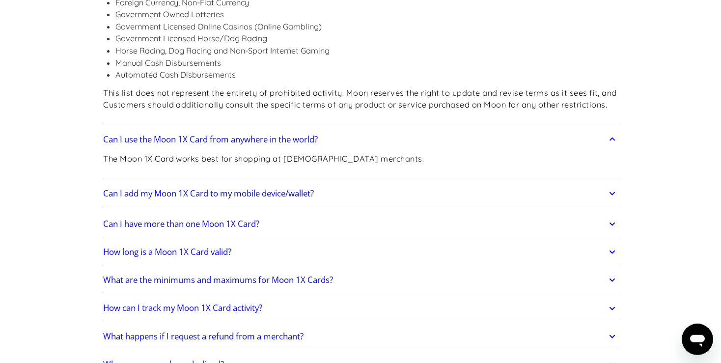
scroll to position [1873, 0]
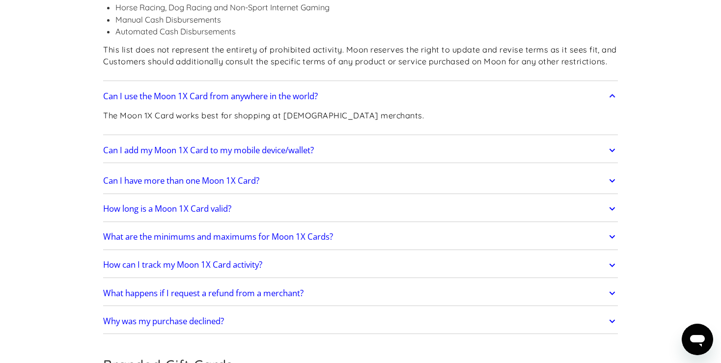
click at [462, 283] on link "What happens if I request a refund from a merchant?" at bounding box center [360, 293] width 514 height 21
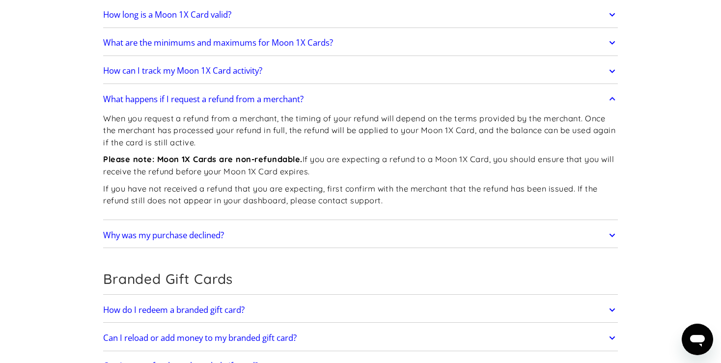
scroll to position [2068, 0]
click at [518, 224] on link "Why was my purchase declined?" at bounding box center [360, 234] width 514 height 21
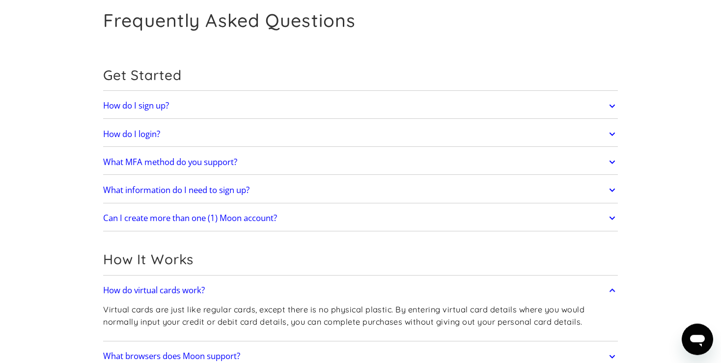
scroll to position [0, 0]
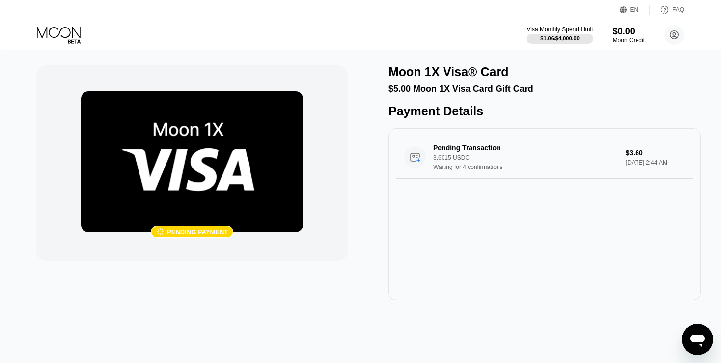
click at [561, 350] on div " Pending payment Moon 1X Visa® Card $5.00 Moon 1X Visa Card Gift Card Payment …" at bounding box center [360, 206] width 721 height 313
click at [696, 336] on icon "Open messaging window" at bounding box center [697, 341] width 15 height 12
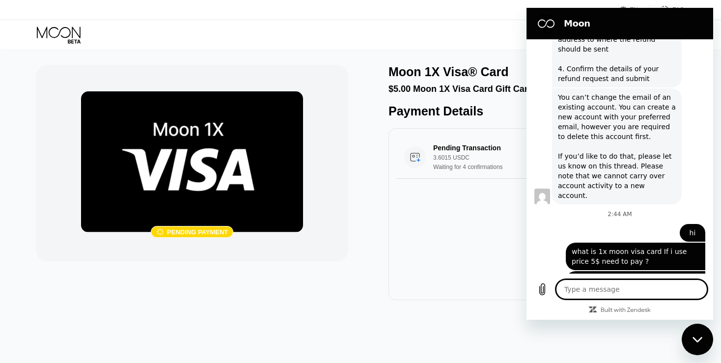
scroll to position [895, 0]
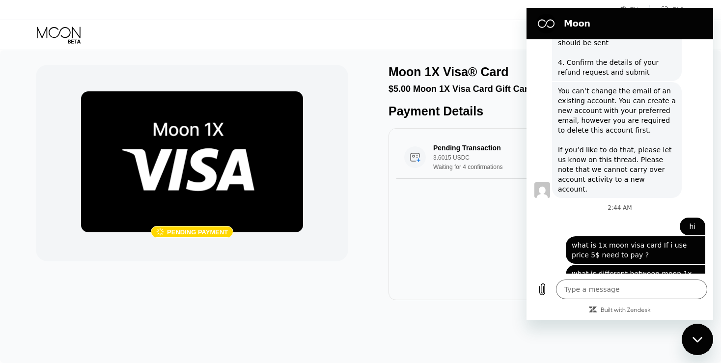
click at [694, 334] on div "Close messaging window" at bounding box center [696, 338] width 29 height 29
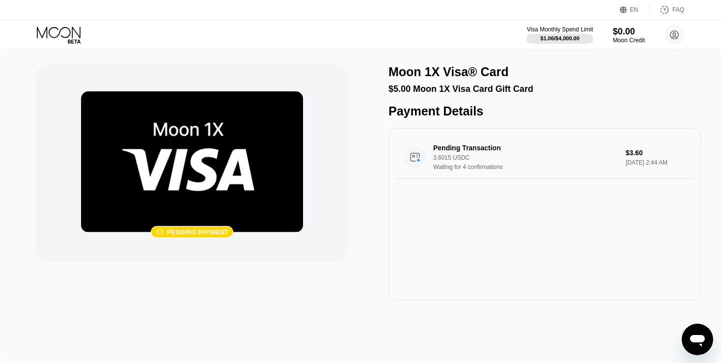
scroll to position [885, 0]
click at [674, 36] on icon at bounding box center [673, 34] width 5 height 5
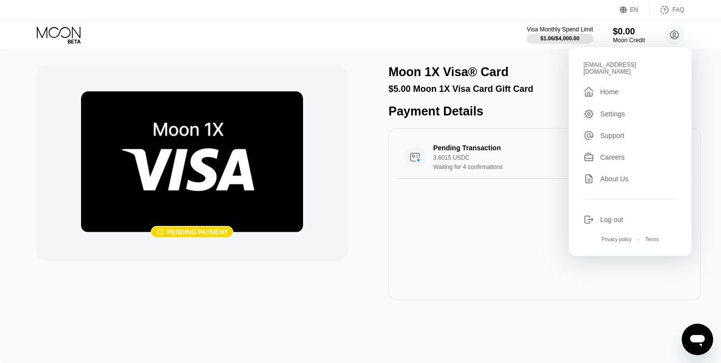
click at [641, 79] on div "[EMAIL_ADDRESS][DOMAIN_NAME]  Home Settings Support Careers About Us Log out P…" at bounding box center [629, 151] width 123 height 209
click at [638, 86] on div " Home" at bounding box center [629, 92] width 93 height 12
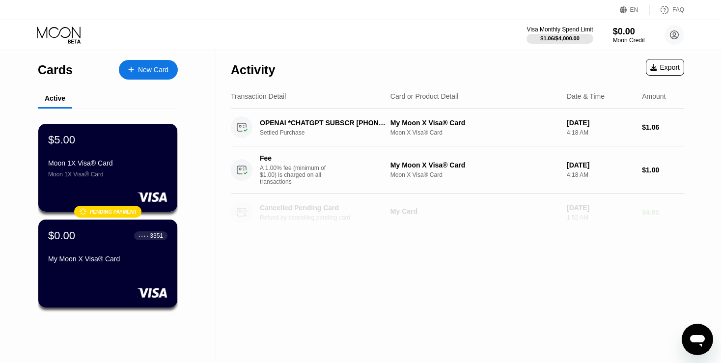
click at [454, 215] on div "My Card" at bounding box center [474, 211] width 168 height 8
click at [672, 40] on circle at bounding box center [674, 35] width 20 height 20
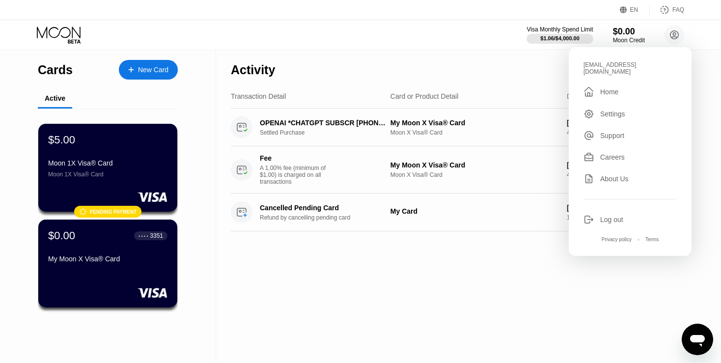
click at [341, 31] on div "Visa Monthly Spend Limit $1.06 / $4,000.00 $0.00 Moon Credit [EMAIL_ADDRESS][DO…" at bounding box center [360, 34] width 721 height 29
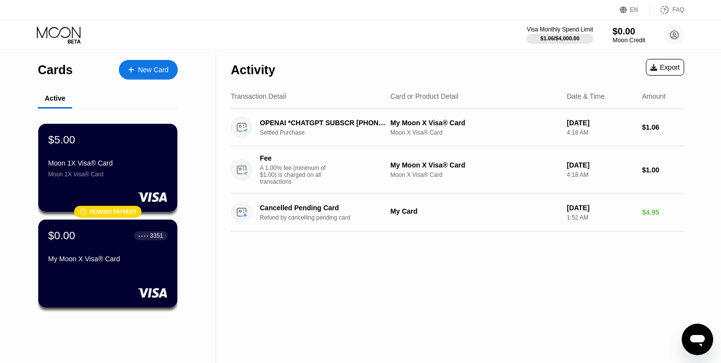
click at [619, 31] on div "$0.00" at bounding box center [628, 31] width 33 height 10
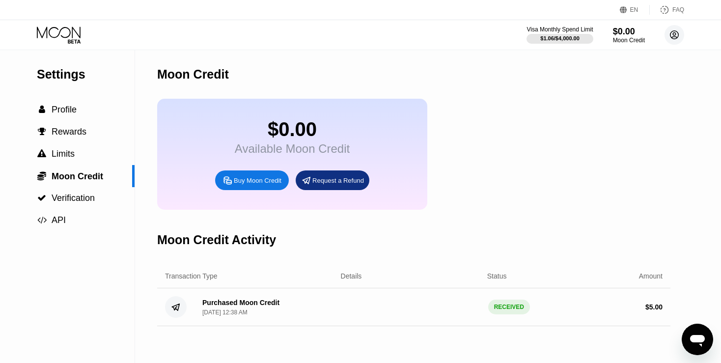
click at [667, 43] on icon at bounding box center [674, 35] width 20 height 20
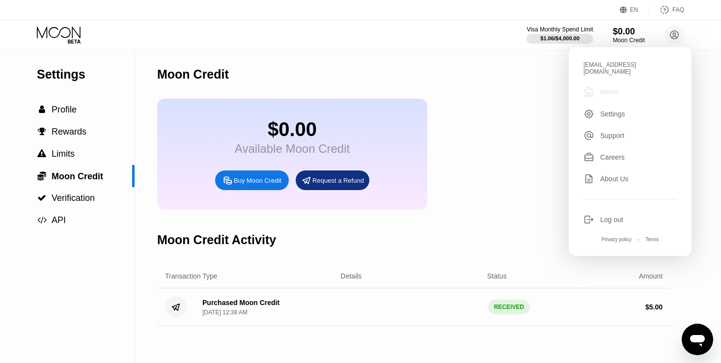
click at [605, 89] on div "Home" at bounding box center [609, 92] width 18 height 8
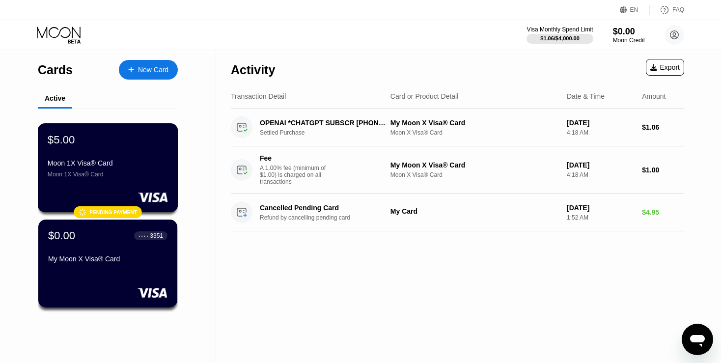
click at [159, 192] on div "$5.00 Moon 1X Visa® Card Moon 1X Visa® Card  Pending payment" at bounding box center [108, 167] width 140 height 89
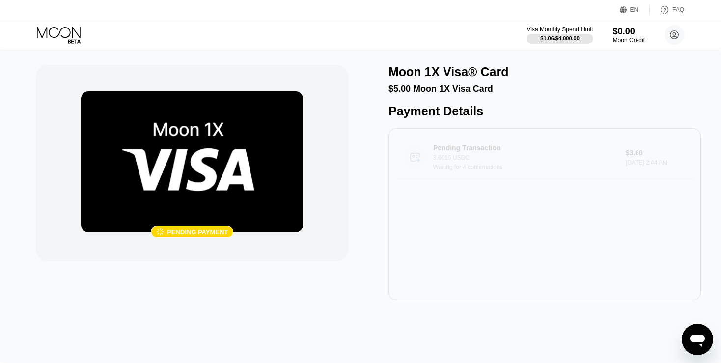
click at [491, 179] on div "Pending Transaction 3.6015 USDC Waiting for 4 confirmations $3.60 Sep 23, 2025 …" at bounding box center [544, 157] width 296 height 43
type textarea "x"
click at [670, 34] on circle at bounding box center [674, 35] width 20 height 20
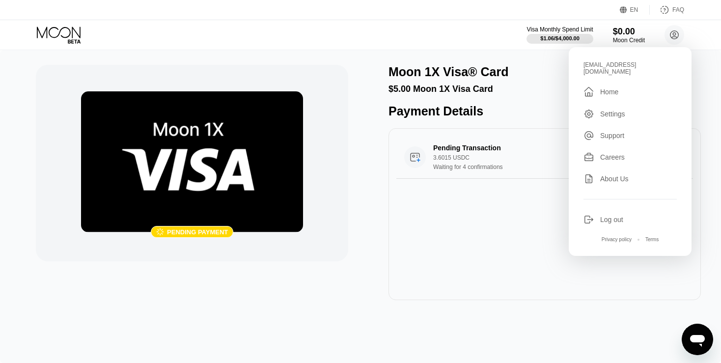
click at [629, 86] on div " Home" at bounding box center [629, 92] width 93 height 12
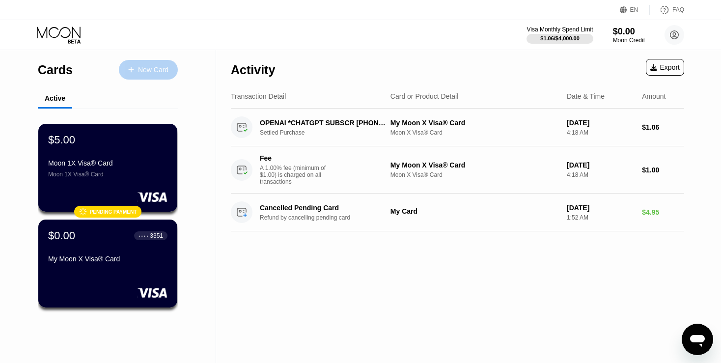
click at [138, 69] on div at bounding box center [136, 70] width 4 height 8
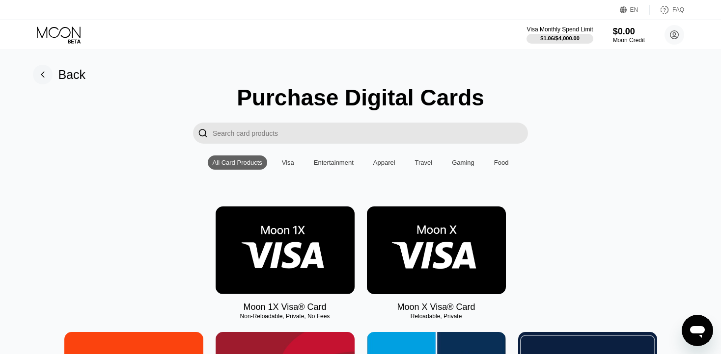
click at [462, 274] on img at bounding box center [436, 251] width 139 height 88
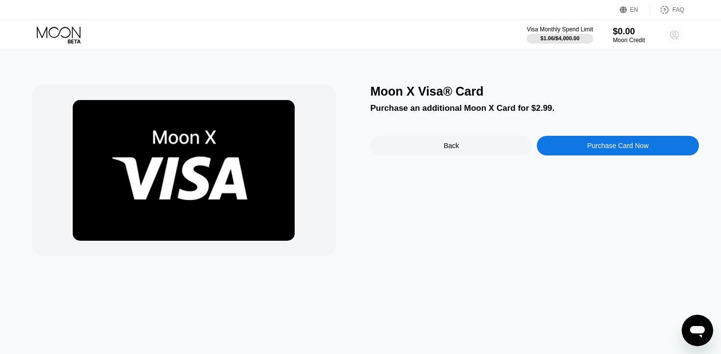
click at [672, 40] on circle at bounding box center [674, 35] width 20 height 20
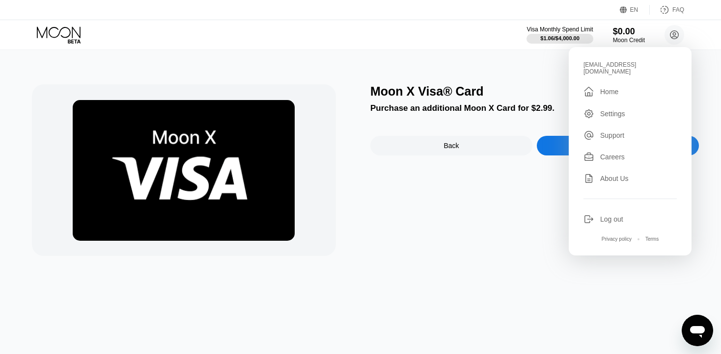
click at [630, 87] on div " Home" at bounding box center [629, 92] width 93 height 12
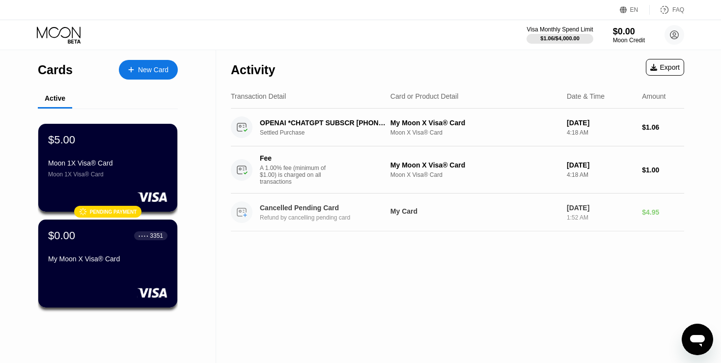
scroll to position [885, 0]
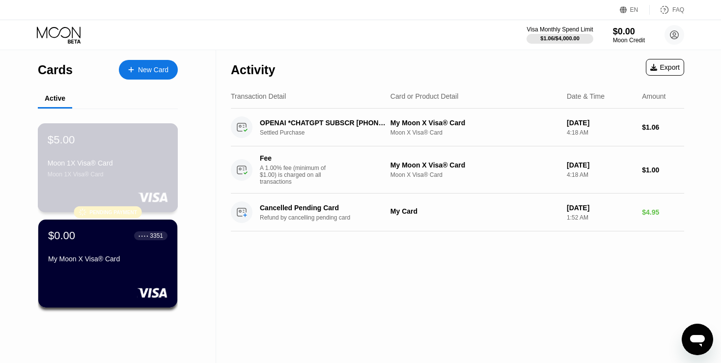
click at [160, 197] on rect at bounding box center [152, 197] width 30 height 10
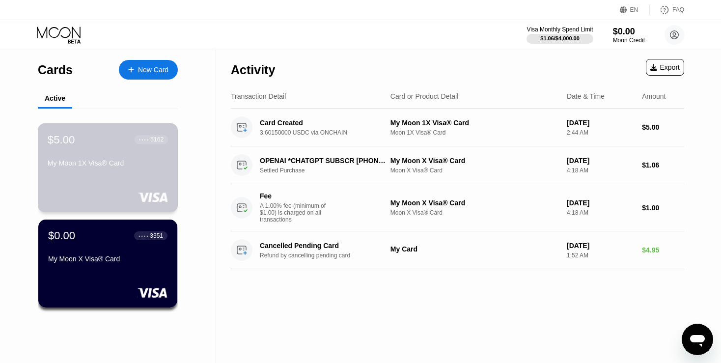
click at [138, 179] on div "$5.00 ● ● ● ● 5162 My Moon 1X Visa® Card" at bounding box center [108, 167] width 140 height 89
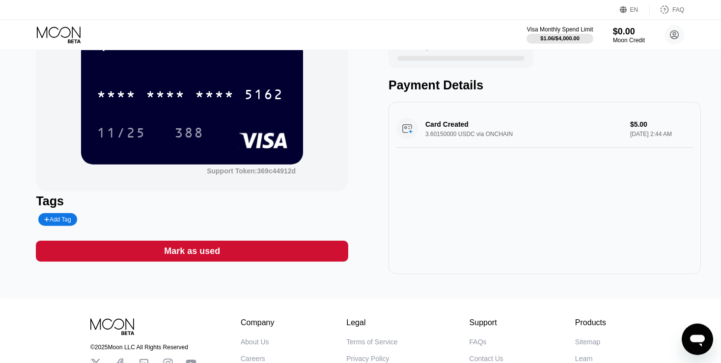
scroll to position [71, 0]
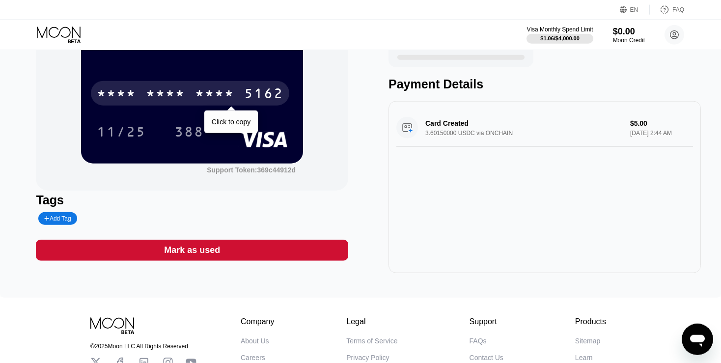
click at [174, 98] on div "* * * *" at bounding box center [165, 95] width 39 height 16
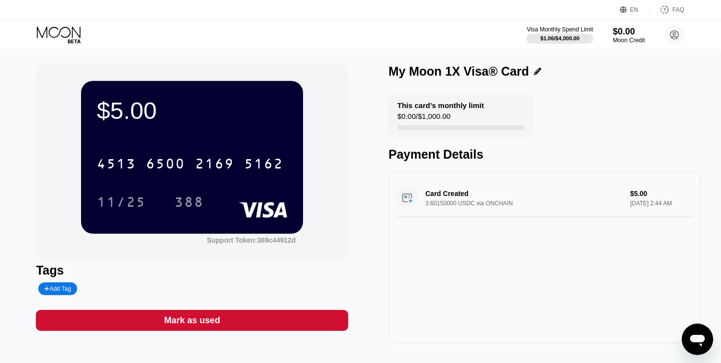
scroll to position [0, 0]
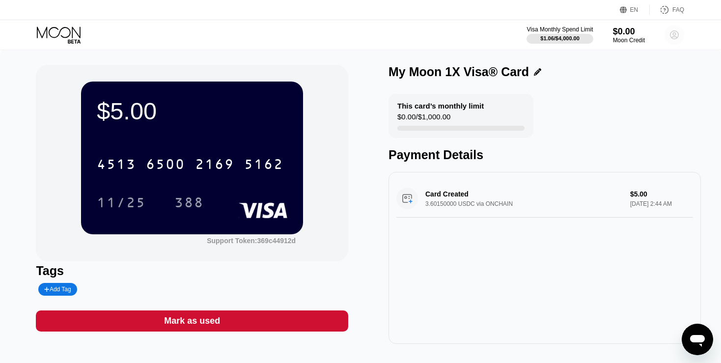
click at [677, 34] on circle at bounding box center [674, 35] width 20 height 20
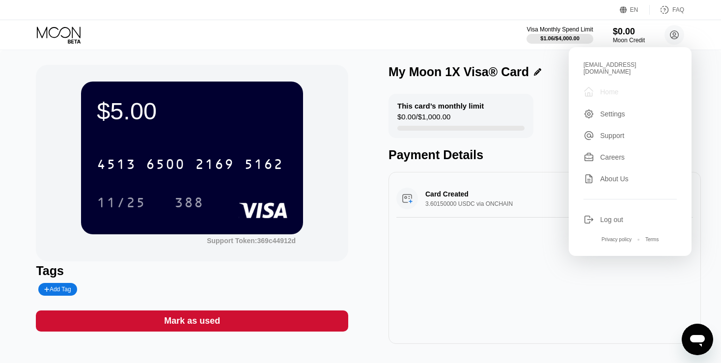
click at [632, 91] on div " Home" at bounding box center [629, 92] width 93 height 12
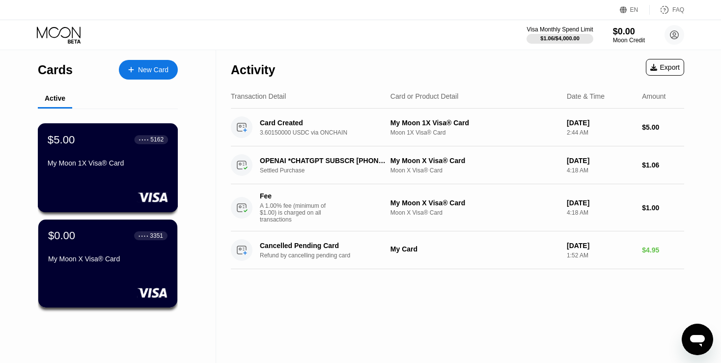
click at [148, 187] on div "$5.00 ● ● ● ● 5162 My Moon 1X Visa® Card" at bounding box center [108, 167] width 140 height 89
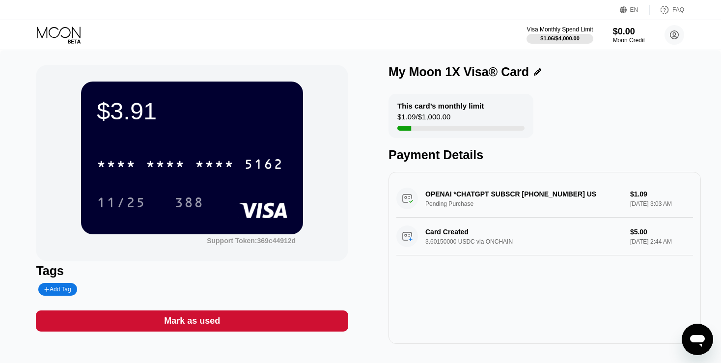
click at [418, 107] on div "This card’s monthly limit" at bounding box center [440, 106] width 86 height 8
click at [674, 42] on circle at bounding box center [674, 35] width 20 height 20
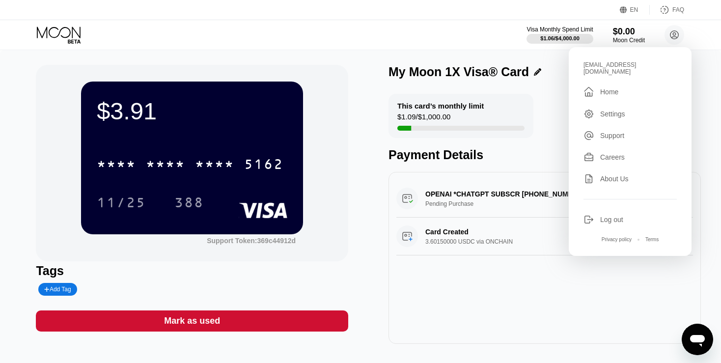
click at [623, 91] on div " Home" at bounding box center [629, 92] width 93 height 12
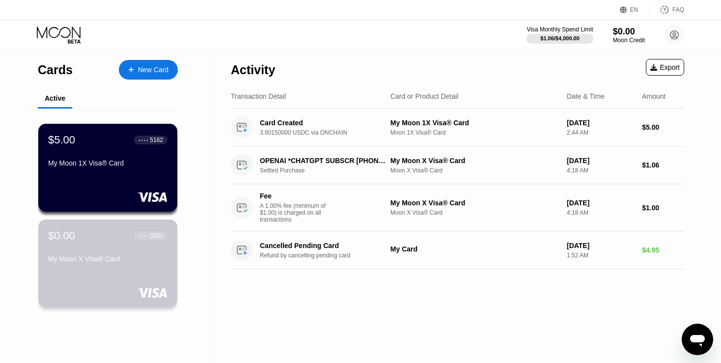
click at [152, 236] on div "3351" at bounding box center [156, 235] width 13 height 7
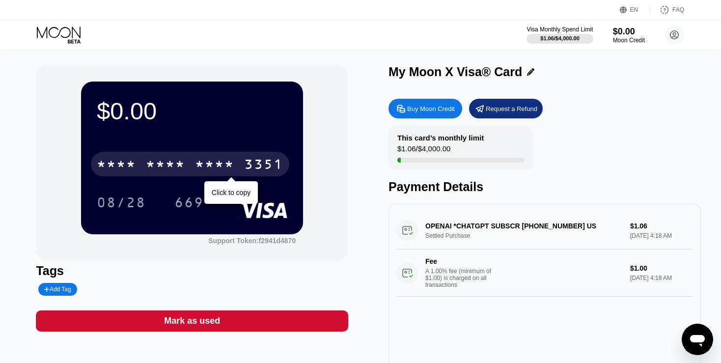
click at [224, 170] on div "* * * *" at bounding box center [214, 166] width 39 height 16
